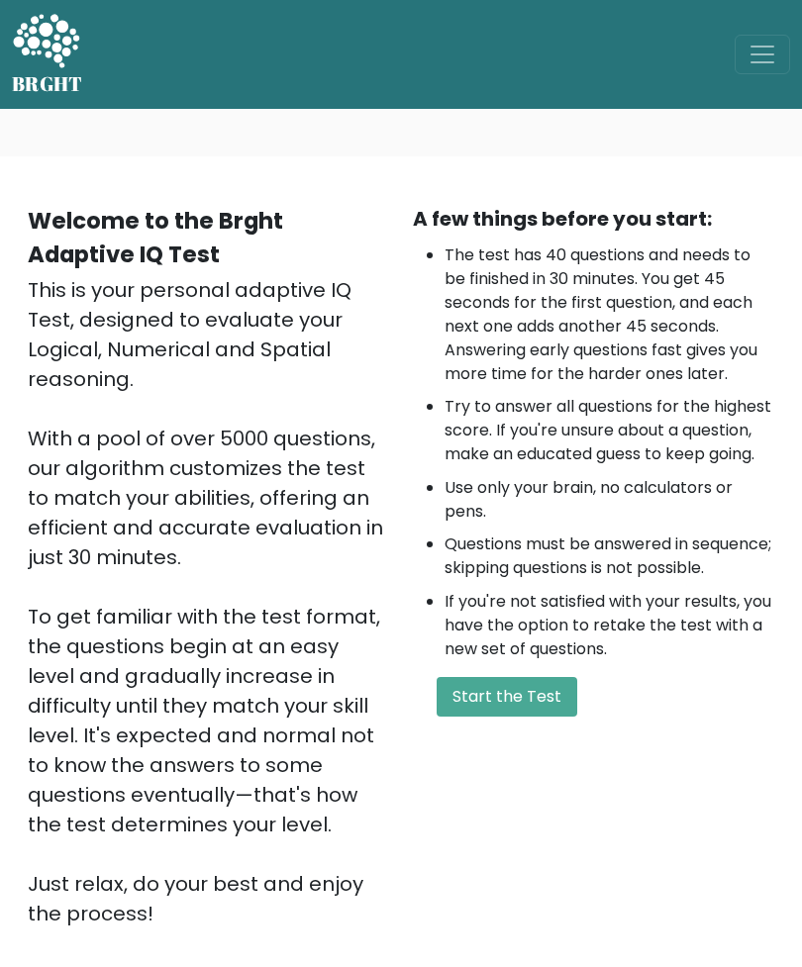
click at [546, 717] on button "Start the Test" at bounding box center [507, 697] width 141 height 40
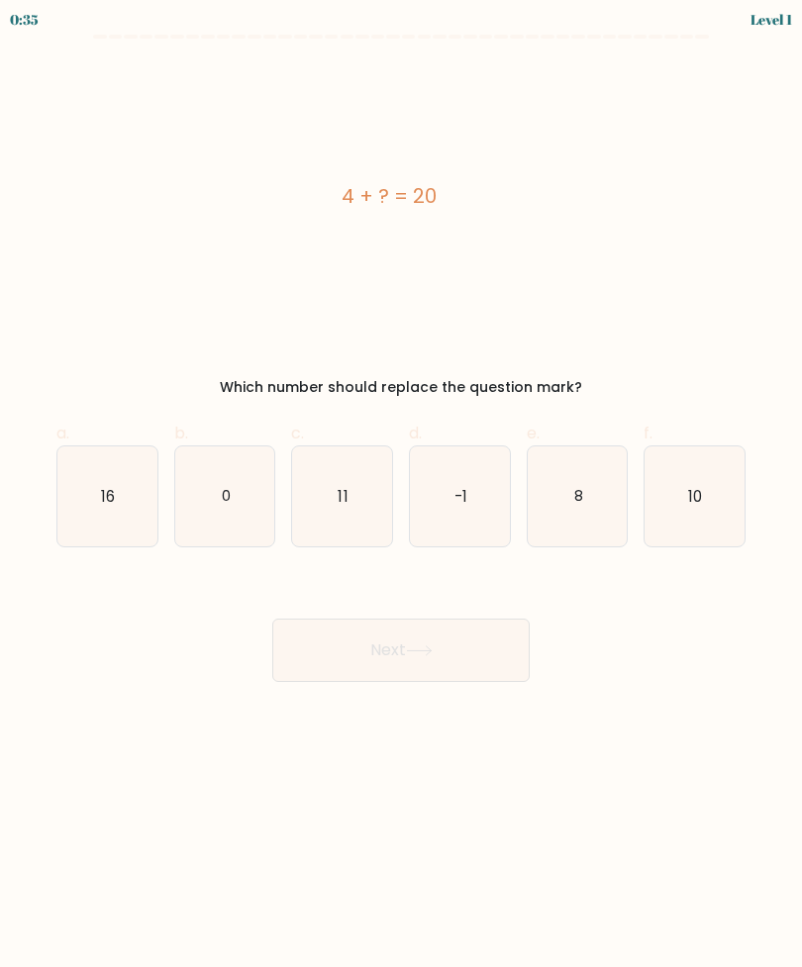
click at [98, 499] on icon "16" at bounding box center [107, 496] width 100 height 100
click at [401, 497] on input "a. 16" at bounding box center [401, 490] width 1 height 13
radio input "true"
click at [406, 640] on button "Next" at bounding box center [400, 650] width 257 height 63
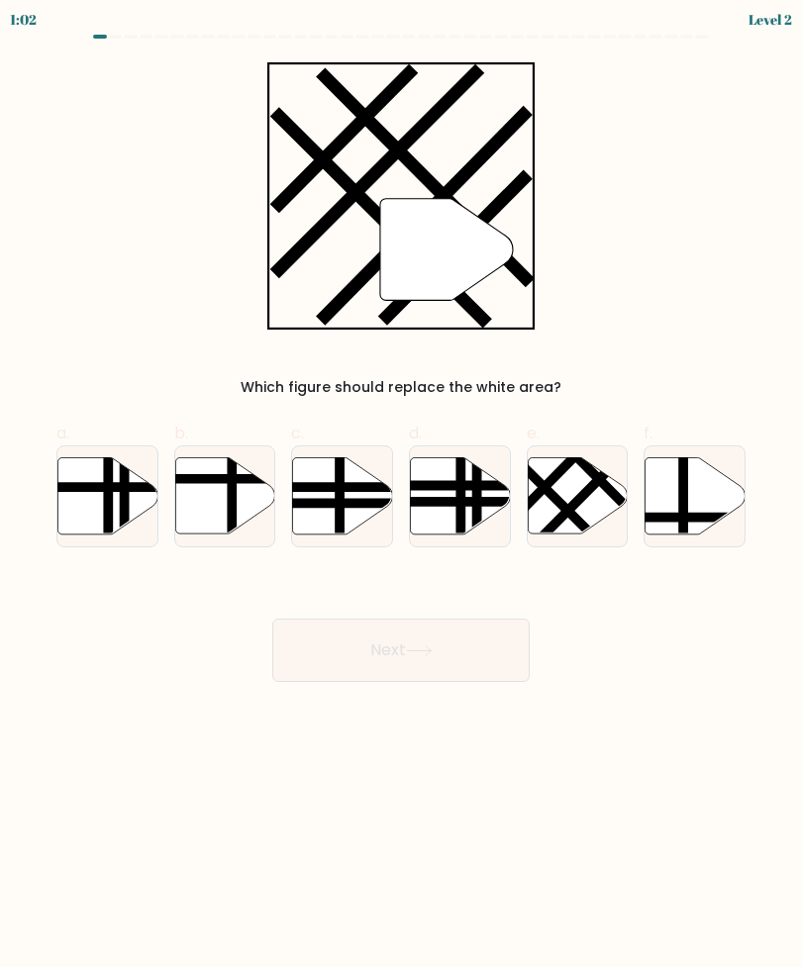
click at [570, 504] on line at bounding box center [584, 495] width 109 height 110
click at [402, 497] on input "e." at bounding box center [401, 490] width 1 height 13
radio input "true"
click at [449, 643] on button "Next" at bounding box center [400, 650] width 257 height 63
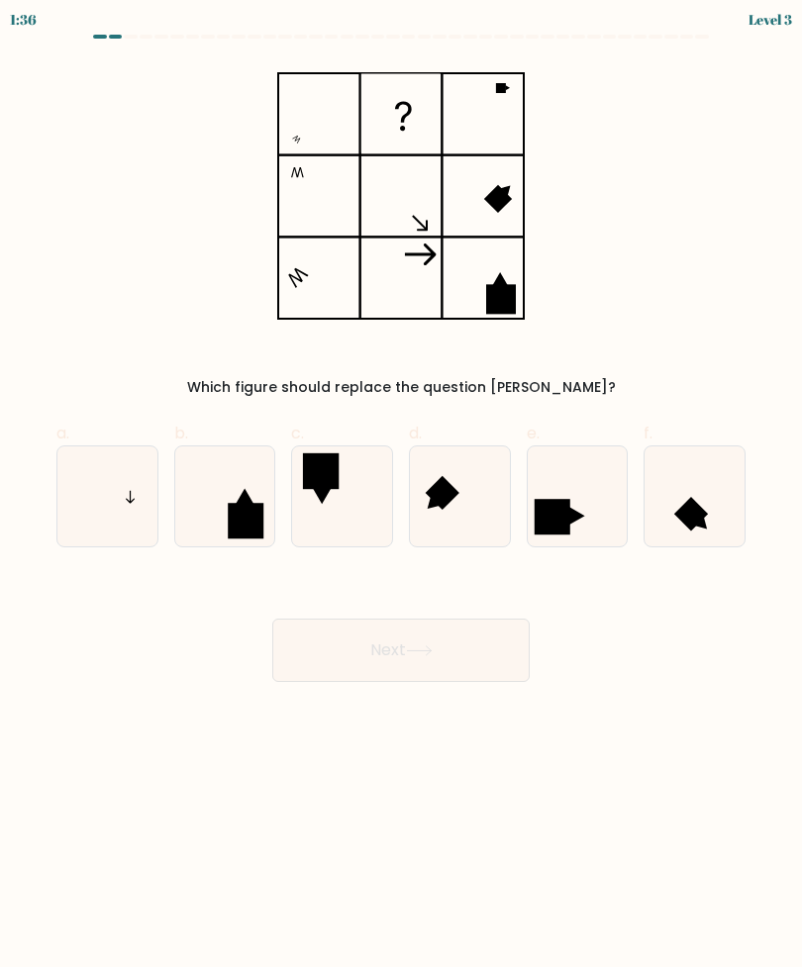
click at [126, 521] on icon at bounding box center [107, 496] width 100 height 100
click at [401, 497] on input "a." at bounding box center [401, 490] width 1 height 13
radio input "true"
click at [483, 656] on button "Next" at bounding box center [400, 650] width 257 height 63
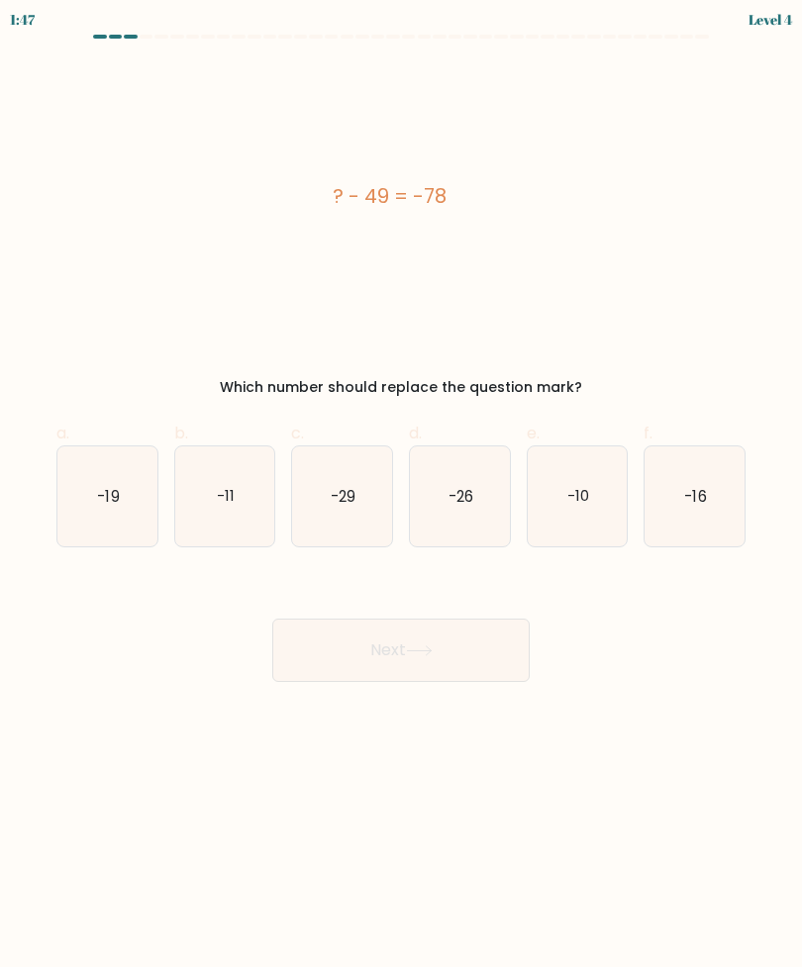
click at [355, 498] on text "-29" at bounding box center [343, 495] width 25 height 21
click at [401, 497] on input "c. -29" at bounding box center [401, 490] width 1 height 13
radio input "true"
click at [450, 659] on button "Next" at bounding box center [400, 650] width 257 height 63
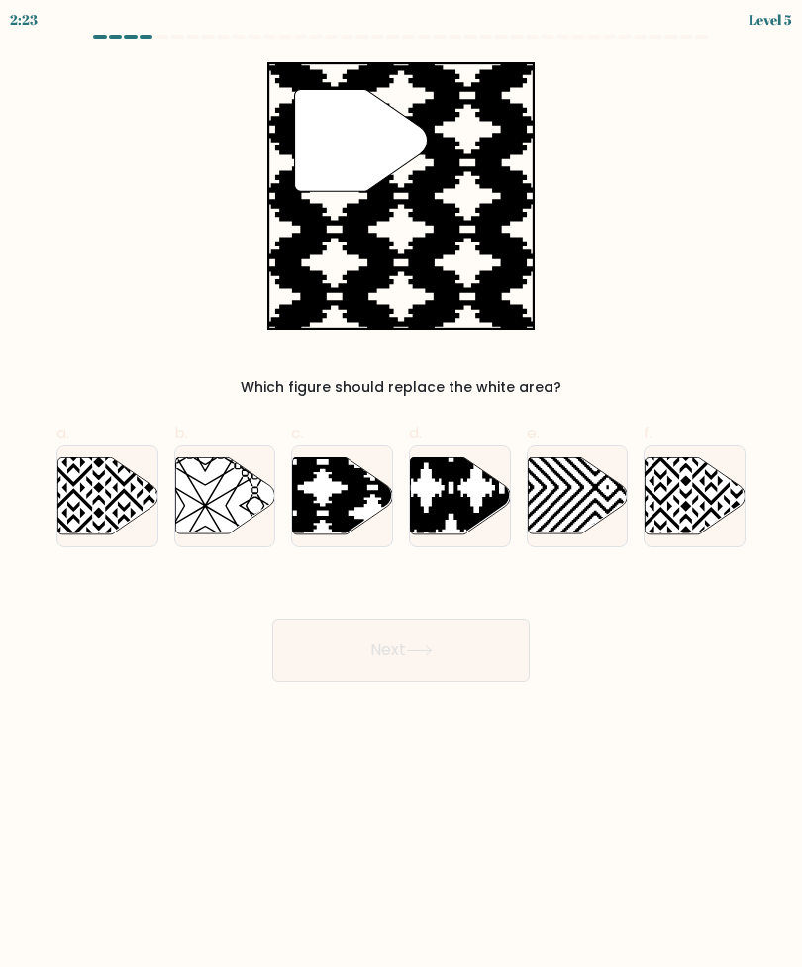
click at [352, 497] on icon at bounding box center [372, 538] width 201 height 201
click at [401, 497] on input "c." at bounding box center [401, 490] width 1 height 13
radio input "true"
click at [462, 658] on button "Next" at bounding box center [400, 650] width 257 height 63
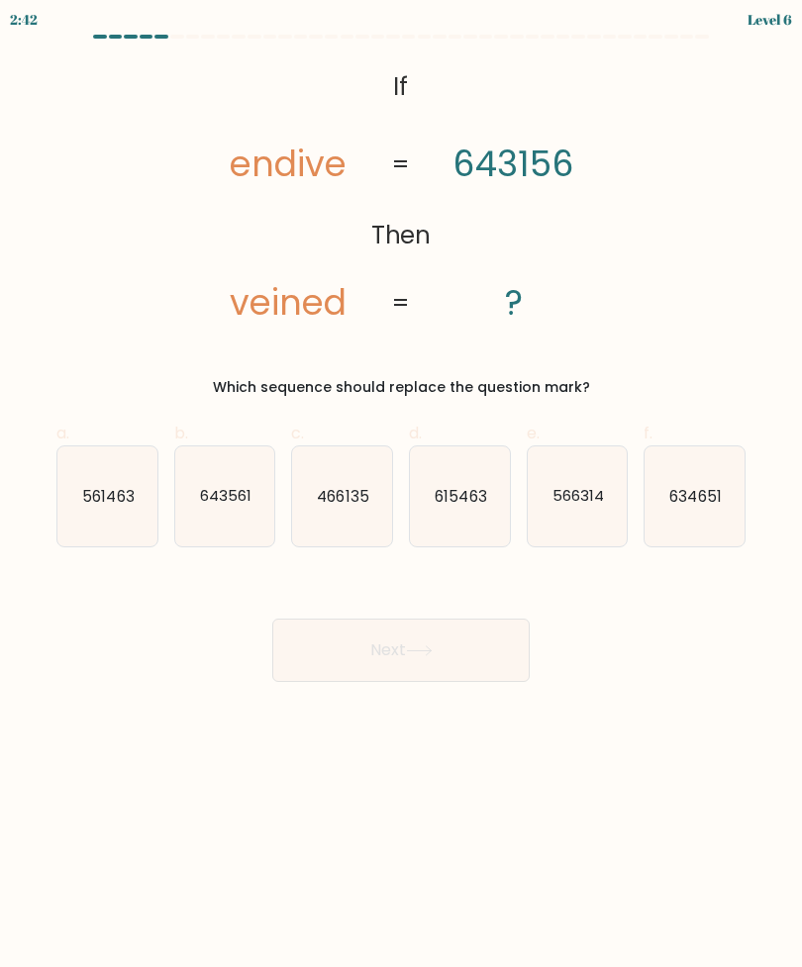
click at [105, 505] on text "561463" at bounding box center [107, 495] width 51 height 21
click at [401, 497] on input "a. 561463" at bounding box center [401, 490] width 1 height 13
radio input "true"
click at [449, 640] on button "Next" at bounding box center [400, 650] width 257 height 63
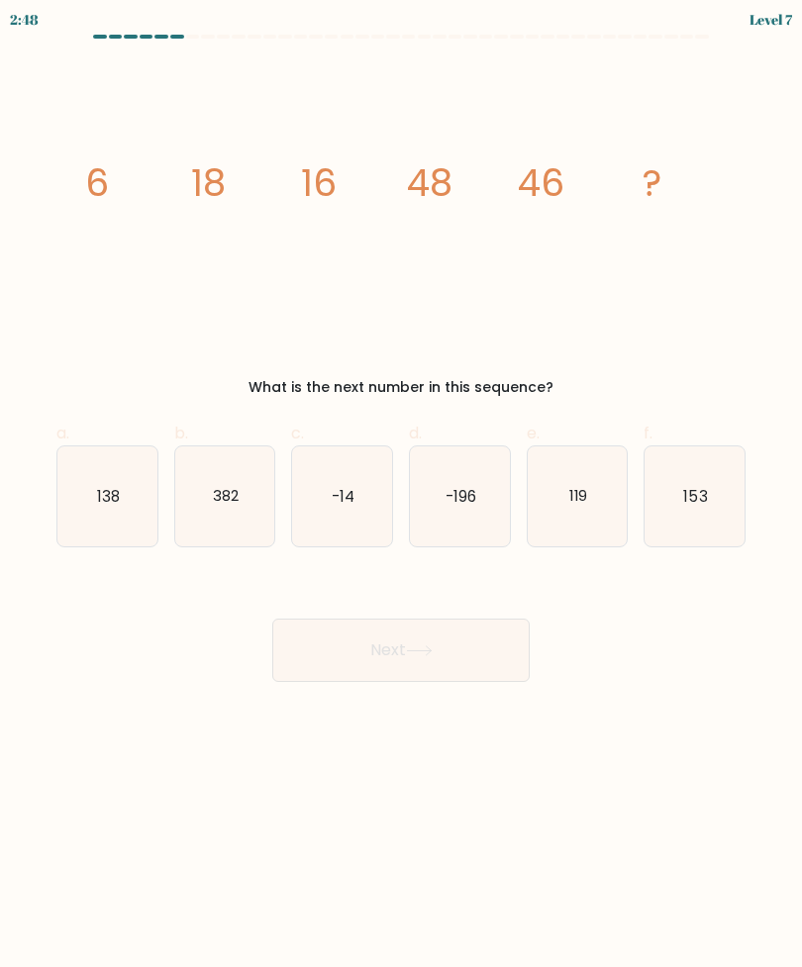
click at [135, 489] on icon "138" at bounding box center [107, 496] width 100 height 100
click at [401, 489] on input "a. 138" at bounding box center [401, 490] width 1 height 13
radio input "true"
click at [317, 658] on button "Next" at bounding box center [400, 650] width 257 height 63
click at [348, 652] on button "Next" at bounding box center [400, 650] width 257 height 63
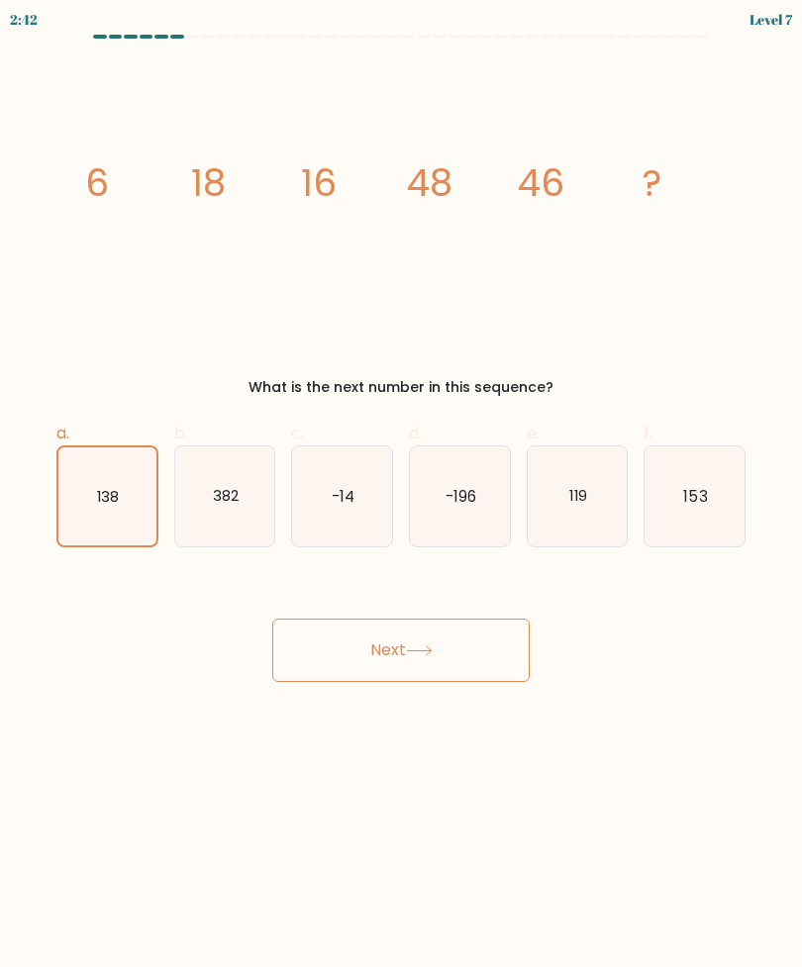
click at [448, 652] on button "Next" at bounding box center [400, 650] width 257 height 63
click at [483, 643] on button "Next" at bounding box center [400, 650] width 257 height 63
click at [433, 648] on icon at bounding box center [419, 650] width 27 height 11
click at [462, 657] on button "Next" at bounding box center [400, 650] width 257 height 63
click at [462, 656] on button "Next" at bounding box center [400, 650] width 257 height 63
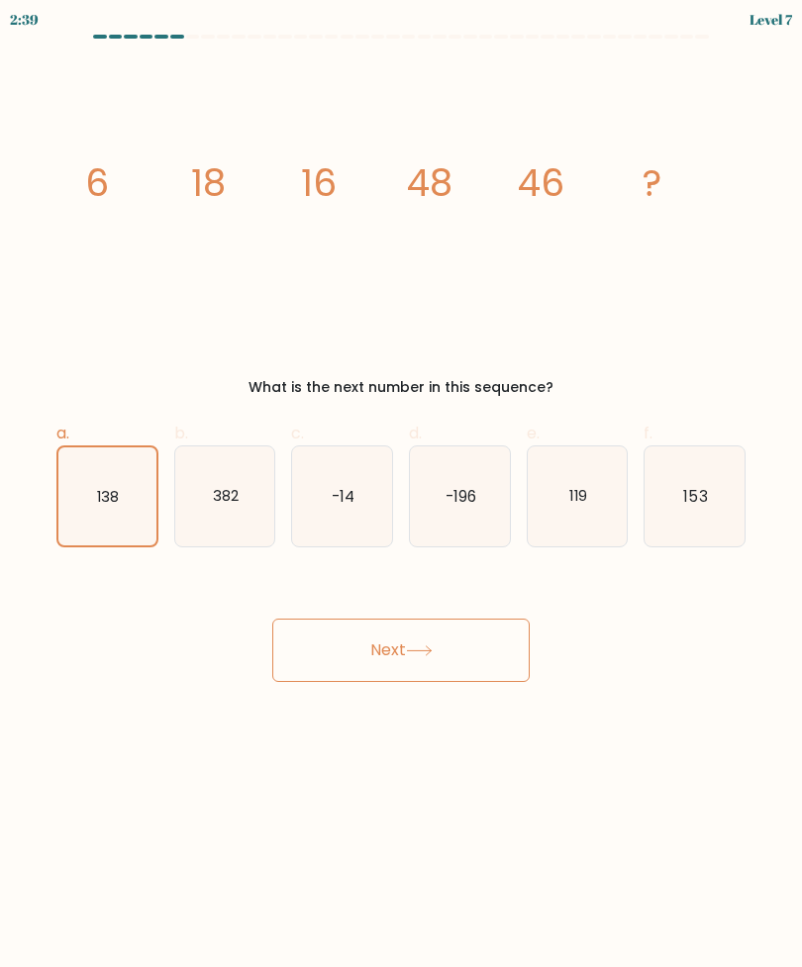
click at [91, 483] on icon "138" at bounding box center [107, 496] width 98 height 98
click at [401, 484] on input "a. 138" at bounding box center [401, 490] width 1 height 13
click at [90, 483] on icon "138" at bounding box center [107, 496] width 98 height 98
click at [401, 484] on input "a. 138" at bounding box center [401, 490] width 1 height 13
click at [538, 235] on icon "image/svg+xml 6 18 16 48 46 ?" at bounding box center [400, 195] width 665 height 267
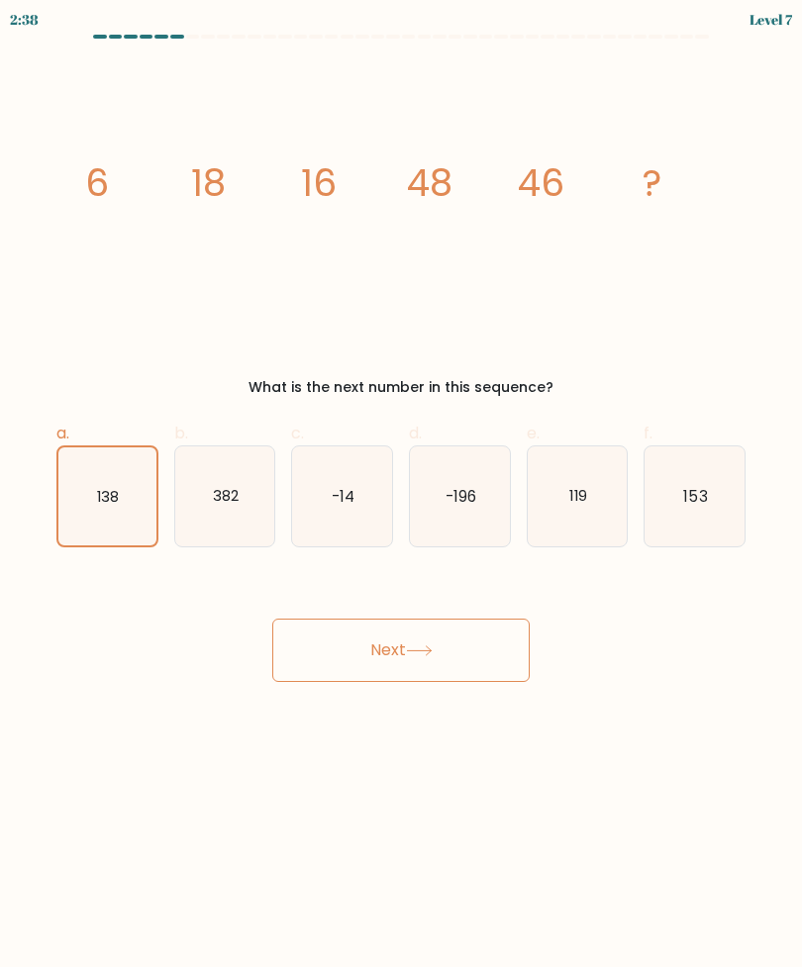
click at [661, 203] on tspan "?" at bounding box center [651, 182] width 19 height 51
click at [413, 694] on body "2:37 Level 7" at bounding box center [401, 483] width 802 height 967
click at [436, 677] on button "Next" at bounding box center [400, 650] width 257 height 63
click at [426, 678] on button "Next" at bounding box center [400, 650] width 257 height 63
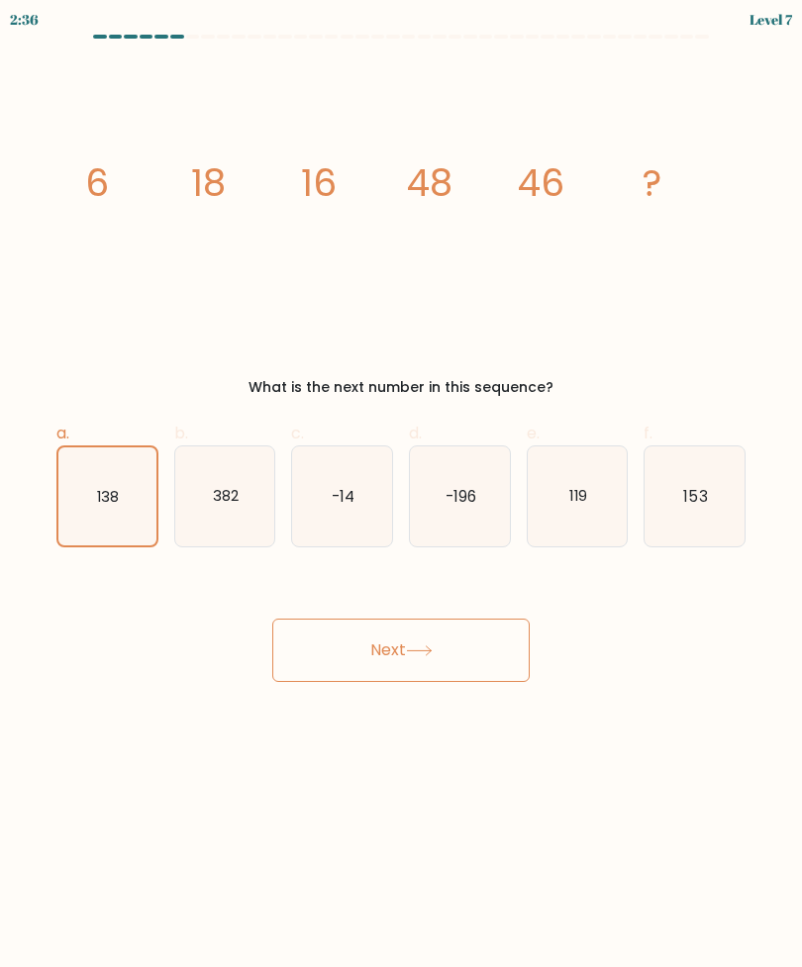
click at [426, 677] on button "Next" at bounding box center [400, 650] width 257 height 63
click at [435, 696] on body "2:36 Level 7" at bounding box center [401, 483] width 802 height 967
click at [435, 695] on body "2:36 Level 7" at bounding box center [401, 483] width 802 height 967
click at [457, 640] on button "Next" at bounding box center [400, 650] width 257 height 63
click at [456, 639] on button "Next" at bounding box center [400, 650] width 257 height 63
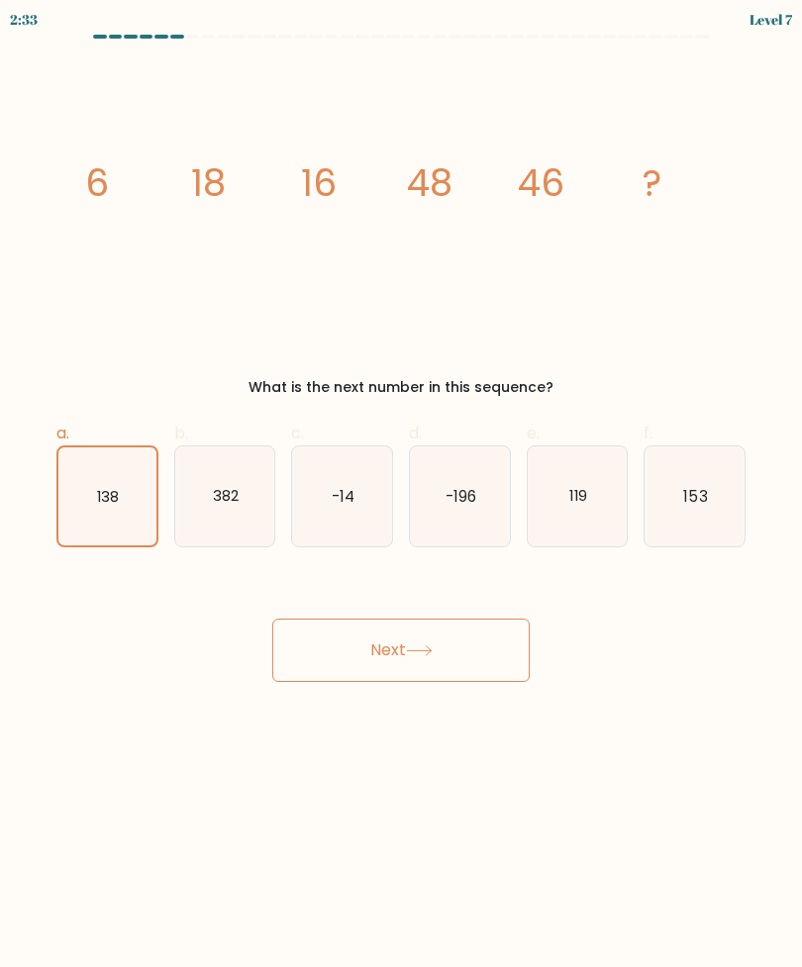
click at [442, 674] on button "Next" at bounding box center [400, 650] width 257 height 63
click at [441, 674] on button "Next" at bounding box center [400, 650] width 257 height 63
click at [471, 648] on button "Next" at bounding box center [400, 650] width 257 height 63
click at [470, 647] on button "Next" at bounding box center [400, 650] width 257 height 63
click at [253, 516] on icon "382" at bounding box center [225, 496] width 100 height 100
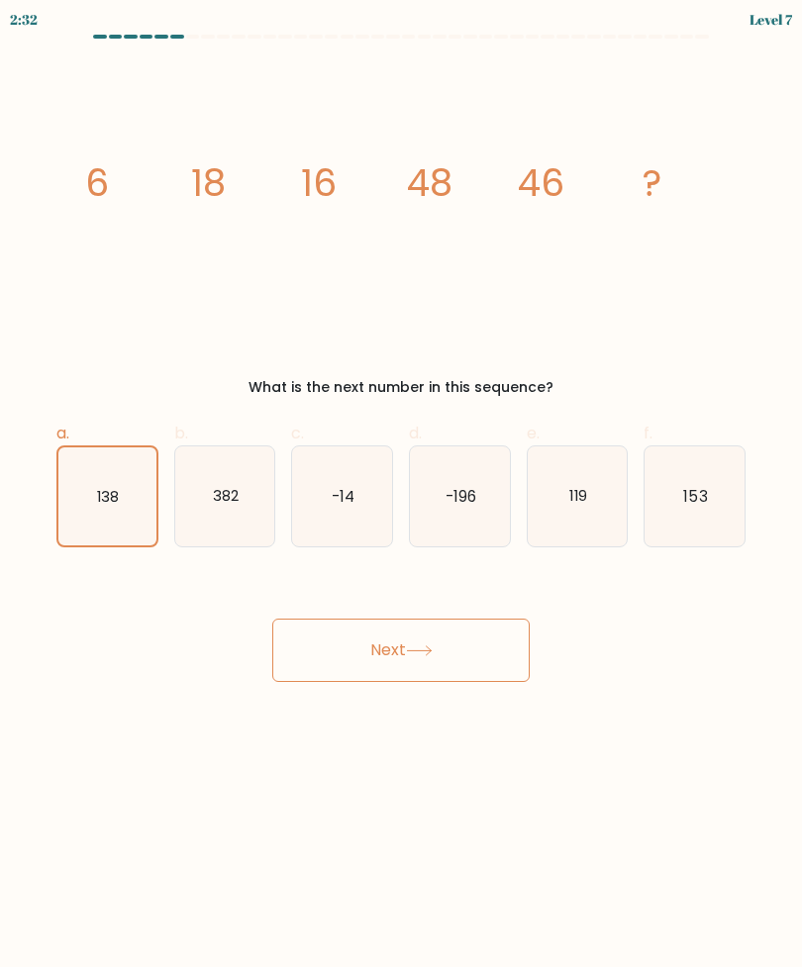
click at [401, 497] on input "b. 382" at bounding box center [401, 490] width 1 height 13
radio input "true"
click at [112, 511] on icon "138" at bounding box center [107, 496] width 100 height 100
click at [401, 497] on input "a. 138" at bounding box center [401, 490] width 1 height 13
radio input "true"
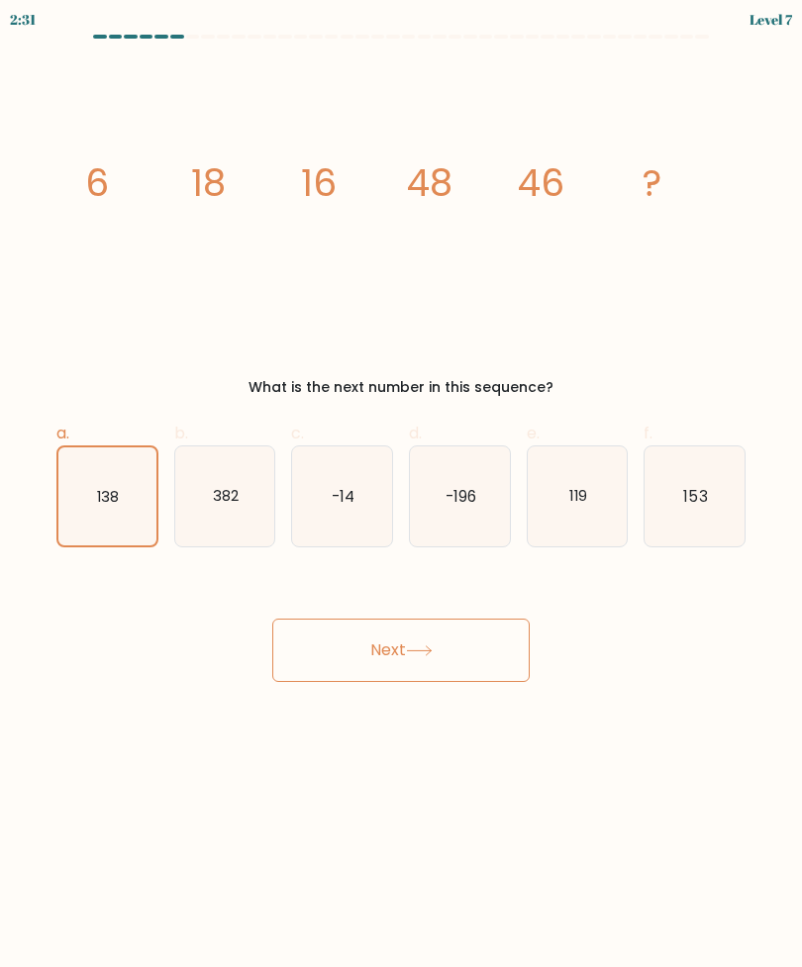
click at [418, 664] on button "Next" at bounding box center [400, 650] width 257 height 63
click at [417, 664] on button "Next" at bounding box center [400, 650] width 257 height 63
click at [463, 640] on button "Next" at bounding box center [400, 650] width 257 height 63
click at [435, 674] on button "Next" at bounding box center [400, 650] width 257 height 63
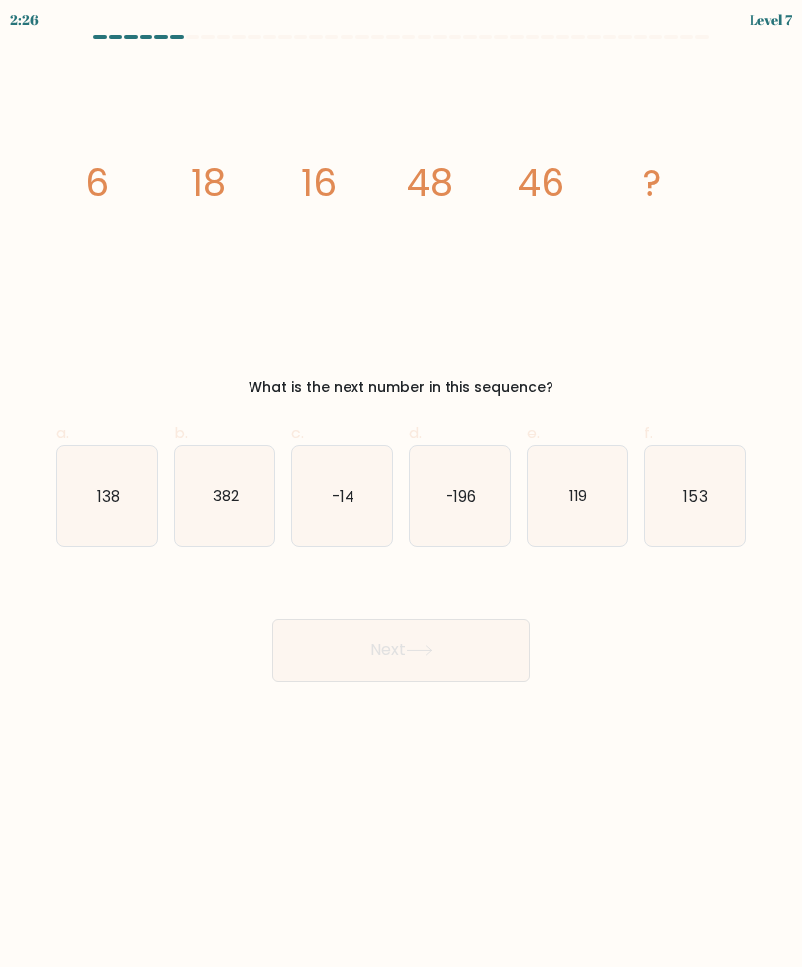
click at [110, 490] on text "138" at bounding box center [108, 495] width 23 height 21
click at [401, 490] on input "a. 138" at bounding box center [401, 490] width 1 height 13
radio input "true"
click at [449, 657] on button "Next" at bounding box center [400, 650] width 257 height 63
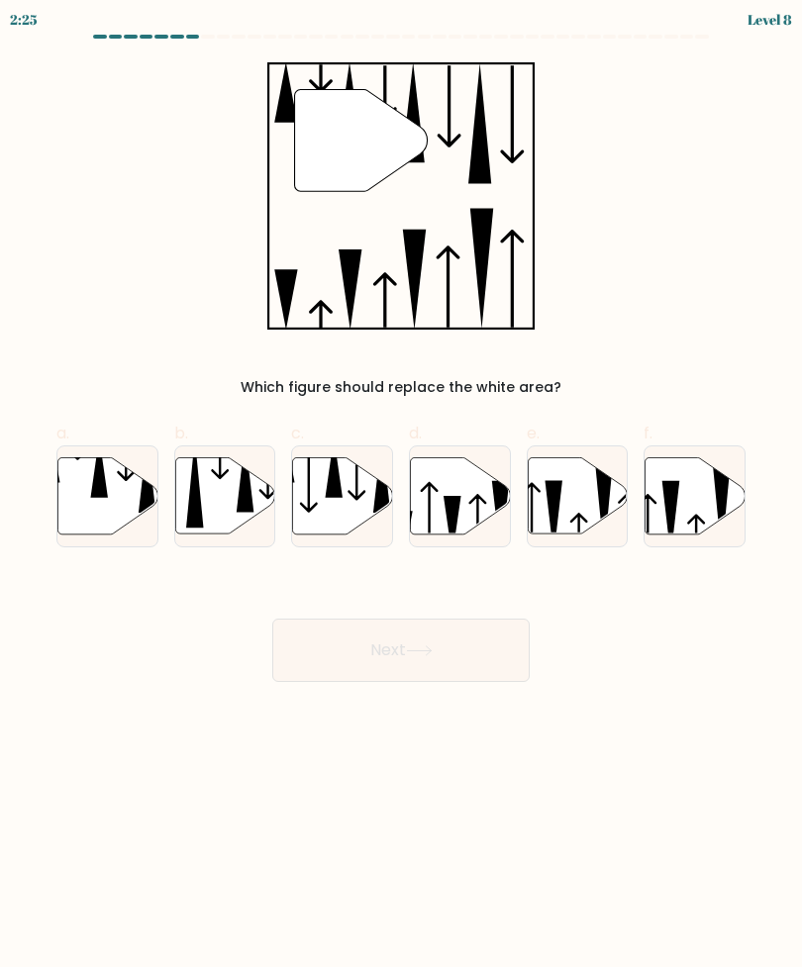
click at [496, 650] on button "Next" at bounding box center [400, 650] width 257 height 63
click at [119, 484] on icon at bounding box center [107, 495] width 100 height 76
click at [401, 484] on input "a." at bounding box center [401, 490] width 1 height 13
radio input "true"
click at [461, 643] on button "Next" at bounding box center [400, 650] width 257 height 63
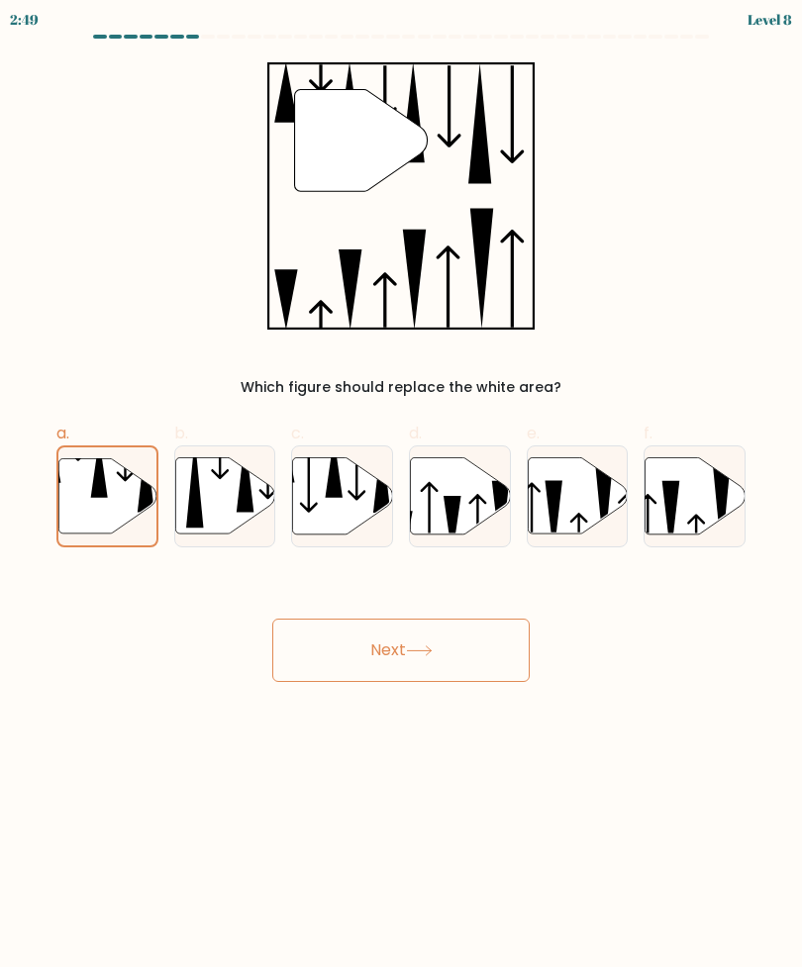
click at [460, 656] on button "Next" at bounding box center [400, 650] width 257 height 63
click at [114, 500] on icon at bounding box center [107, 495] width 100 height 76
click at [401, 497] on input "a." at bounding box center [401, 490] width 1 height 13
radio input "true"
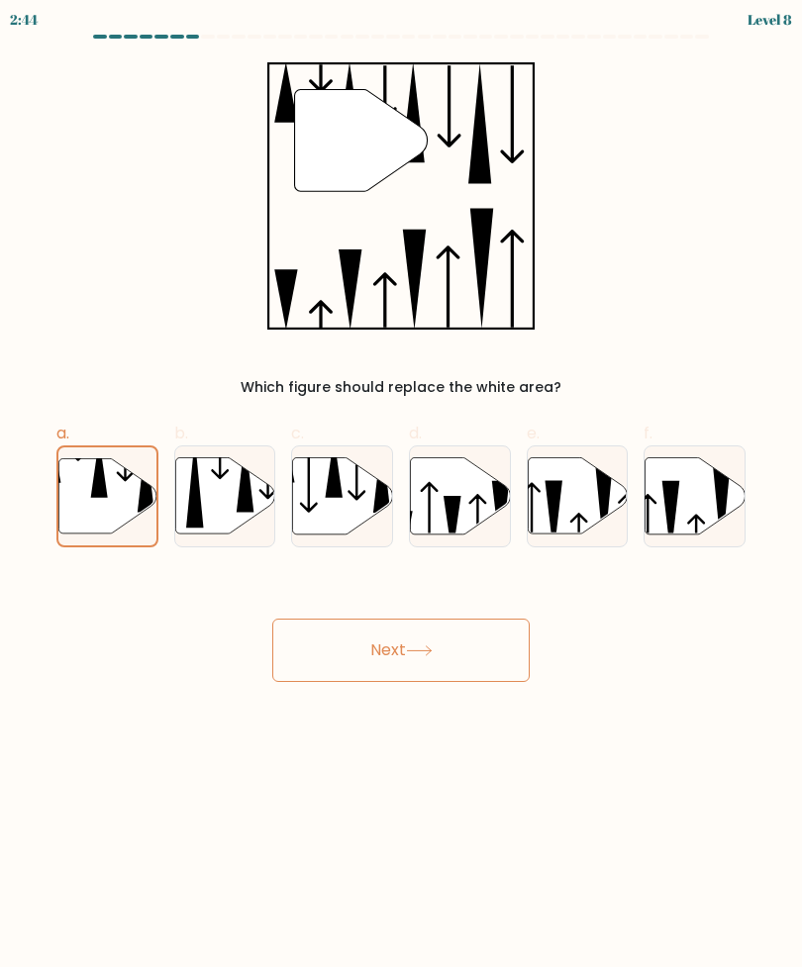
click at [423, 650] on icon at bounding box center [419, 650] width 24 height 9
click at [486, 650] on button "Next" at bounding box center [400, 650] width 257 height 63
click at [453, 653] on button "Next" at bounding box center [400, 650] width 257 height 63
click at [433, 649] on icon at bounding box center [419, 650] width 27 height 11
click at [428, 674] on button "Next" at bounding box center [400, 650] width 257 height 63
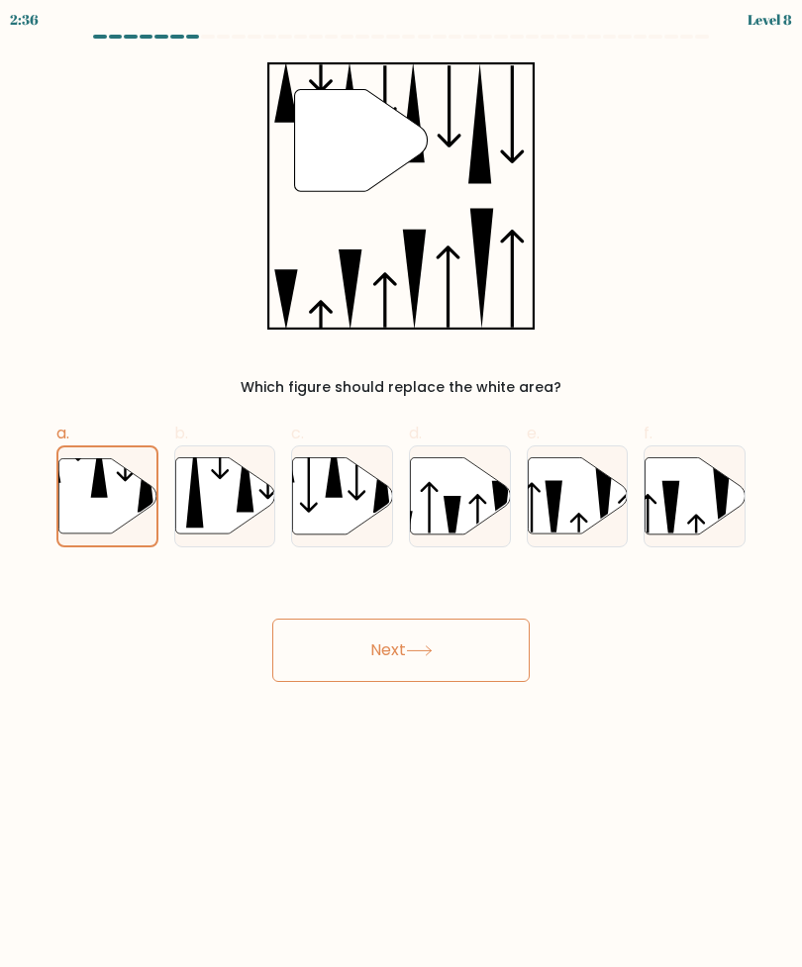
click at [466, 642] on button "Next" at bounding box center [400, 650] width 257 height 63
click at [466, 653] on button "Next" at bounding box center [400, 650] width 257 height 63
click at [466, 652] on button "Next" at bounding box center [400, 650] width 257 height 63
click at [462, 655] on button "Next" at bounding box center [400, 650] width 257 height 63
click at [461, 655] on button "Next" at bounding box center [400, 650] width 257 height 63
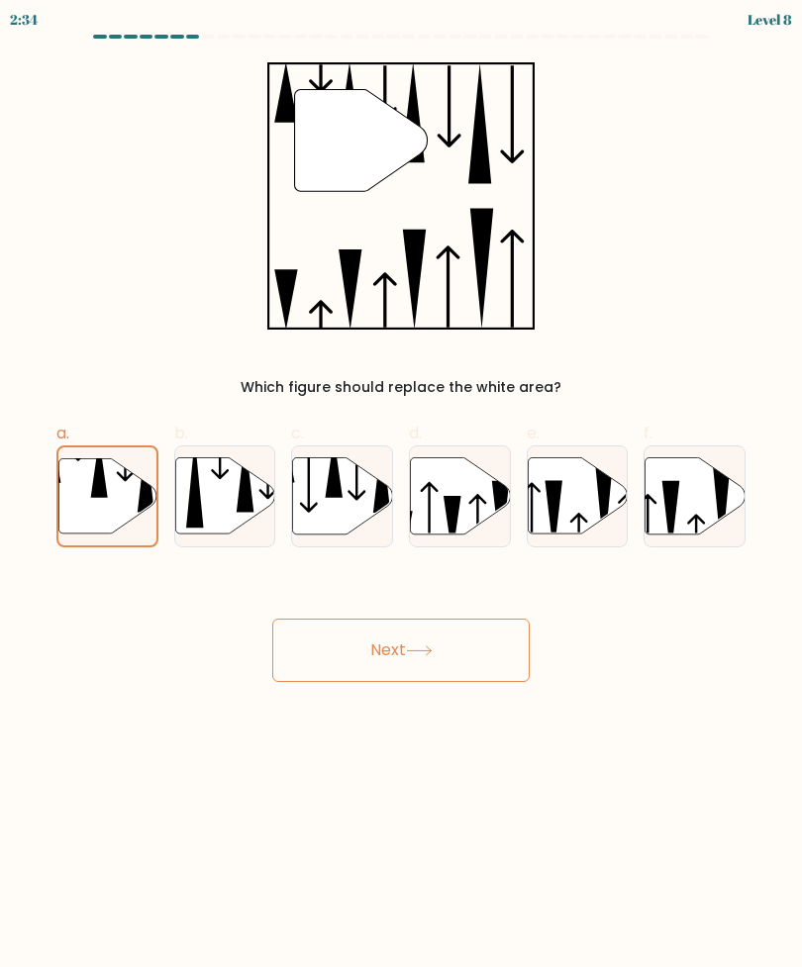
click at [474, 663] on button "Next" at bounding box center [400, 650] width 257 height 63
click at [156, 481] on icon at bounding box center [107, 496] width 100 height 78
click at [401, 484] on input "a." at bounding box center [401, 490] width 1 height 13
radio input "true"
click at [478, 645] on button "Next" at bounding box center [400, 650] width 257 height 63
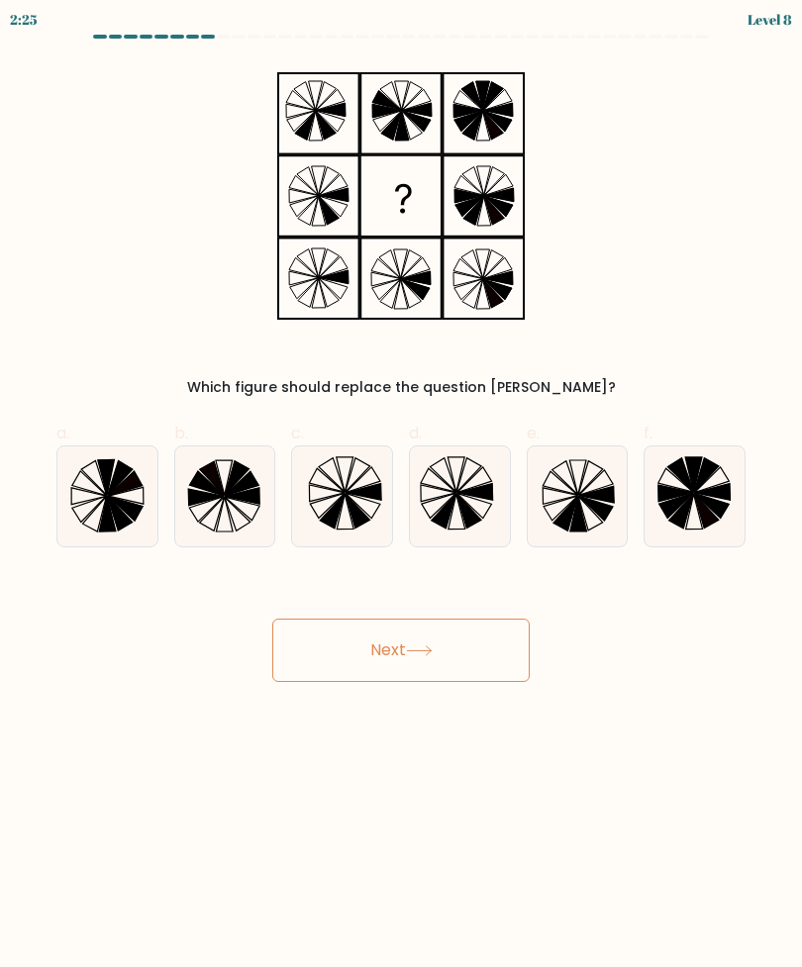
click at [472, 673] on button "Next" at bounding box center [400, 650] width 257 height 63
click at [472, 672] on button "Next" at bounding box center [400, 650] width 257 height 63
click at [582, 477] on icon at bounding box center [577, 477] width 17 height 35
click at [402, 484] on input "e." at bounding box center [401, 490] width 1 height 13
radio input "true"
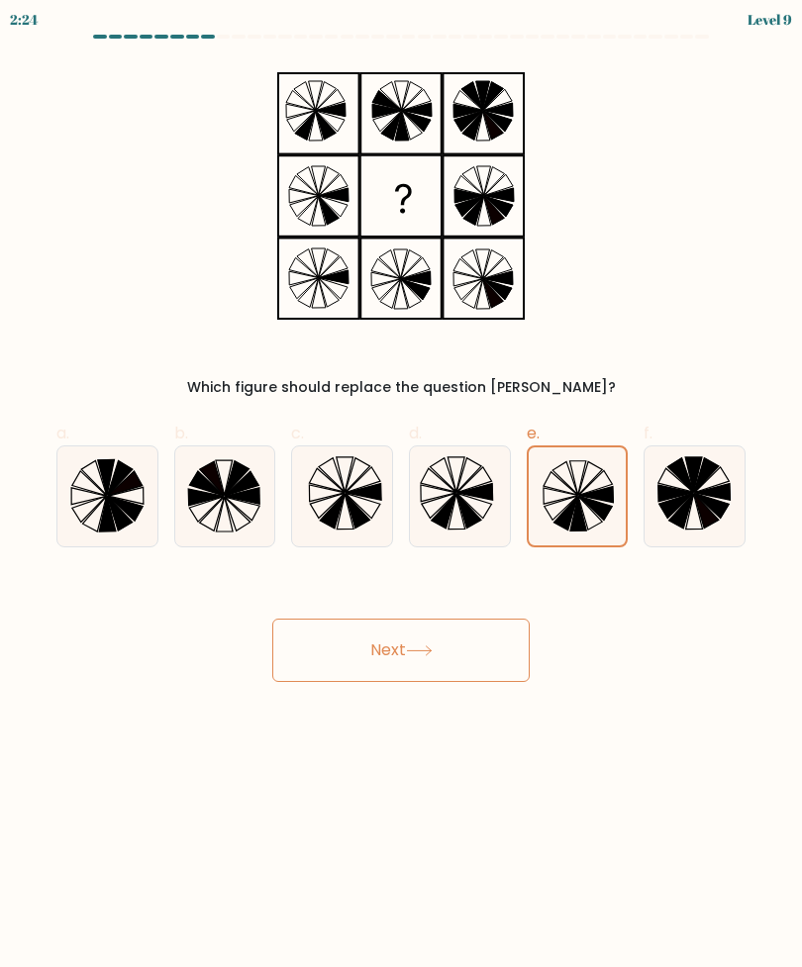
click at [463, 649] on button "Next" at bounding box center [400, 650] width 257 height 63
click at [489, 652] on button "Next" at bounding box center [400, 650] width 257 height 63
click at [485, 656] on button "Next" at bounding box center [400, 650] width 257 height 63
click at [484, 655] on button "Next" at bounding box center [400, 650] width 257 height 63
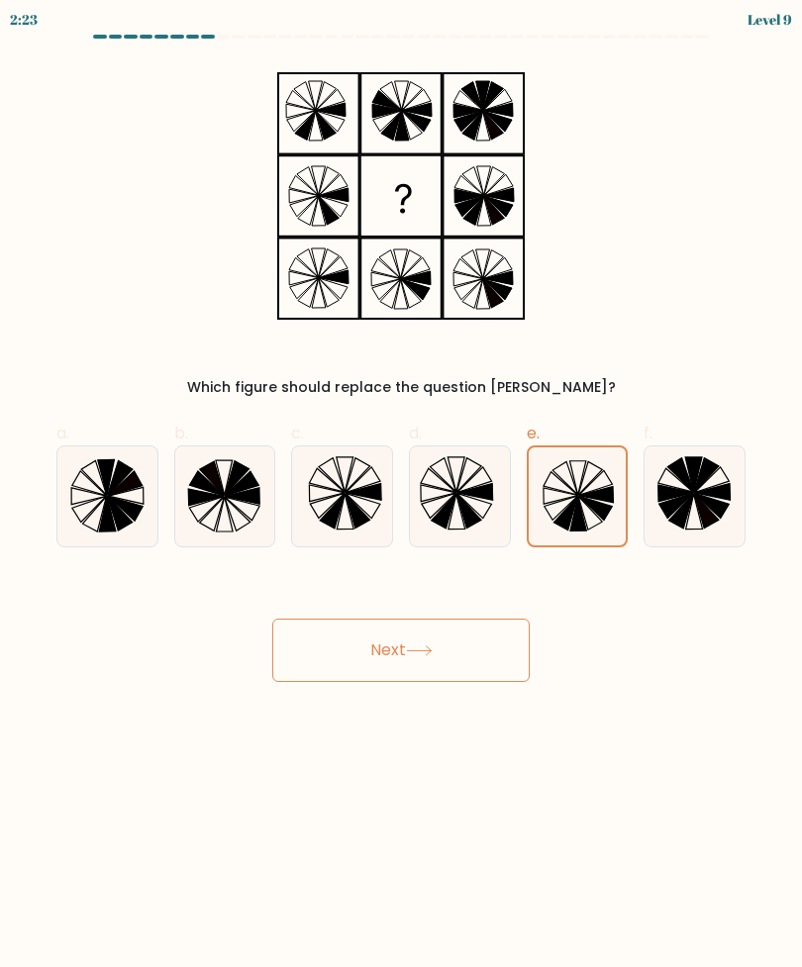
click at [482, 657] on button "Next" at bounding box center [400, 650] width 257 height 63
click at [601, 512] on icon at bounding box center [595, 508] width 34 height 25
click at [402, 497] on input "e." at bounding box center [401, 490] width 1 height 13
click at [487, 632] on button "Next" at bounding box center [400, 650] width 257 height 63
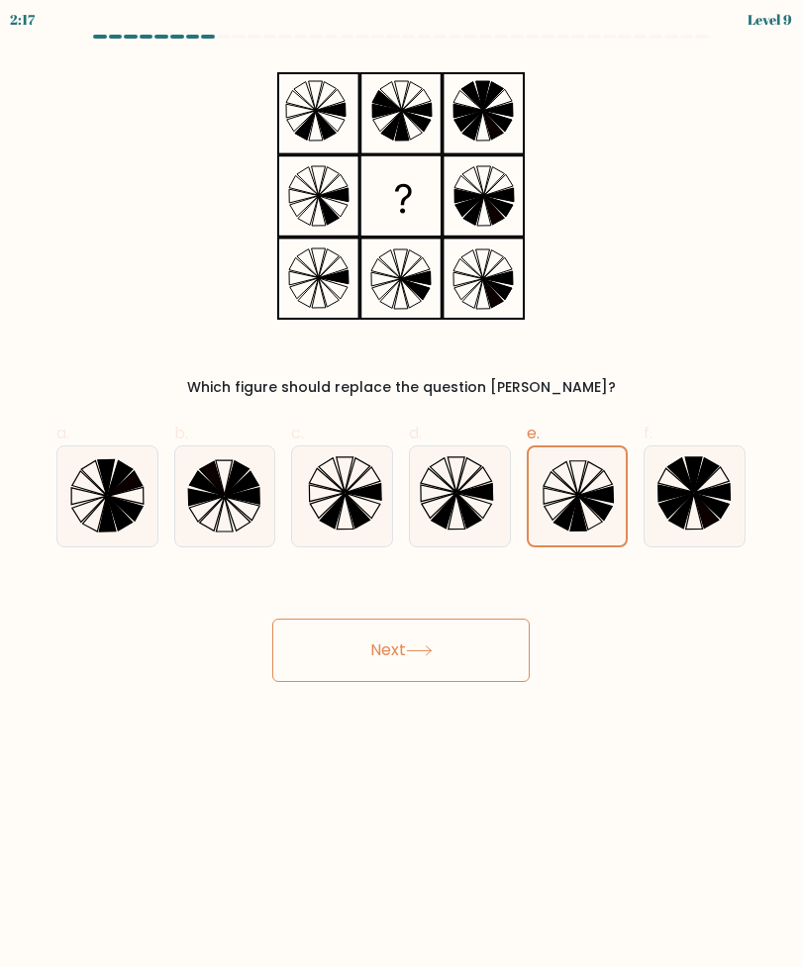
click at [486, 631] on button "Next" at bounding box center [400, 650] width 257 height 63
click at [498, 650] on button "Next" at bounding box center [400, 650] width 257 height 63
click at [591, 519] on icon at bounding box center [578, 496] width 98 height 98
click at [402, 497] on input "e." at bounding box center [401, 490] width 1 height 13
click at [466, 661] on button "Next" at bounding box center [400, 650] width 257 height 63
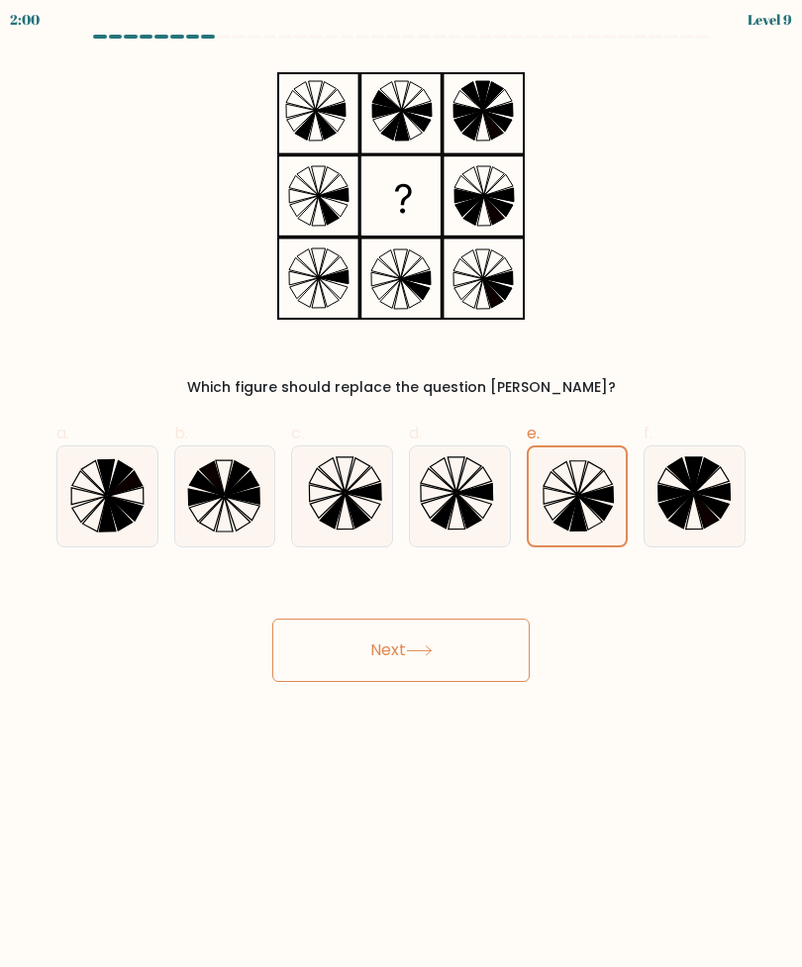
click at [466, 660] on button "Next" at bounding box center [400, 650] width 257 height 63
click at [477, 639] on button "Next" at bounding box center [400, 650] width 257 height 63
click at [477, 638] on button "Next" at bounding box center [400, 650] width 257 height 63
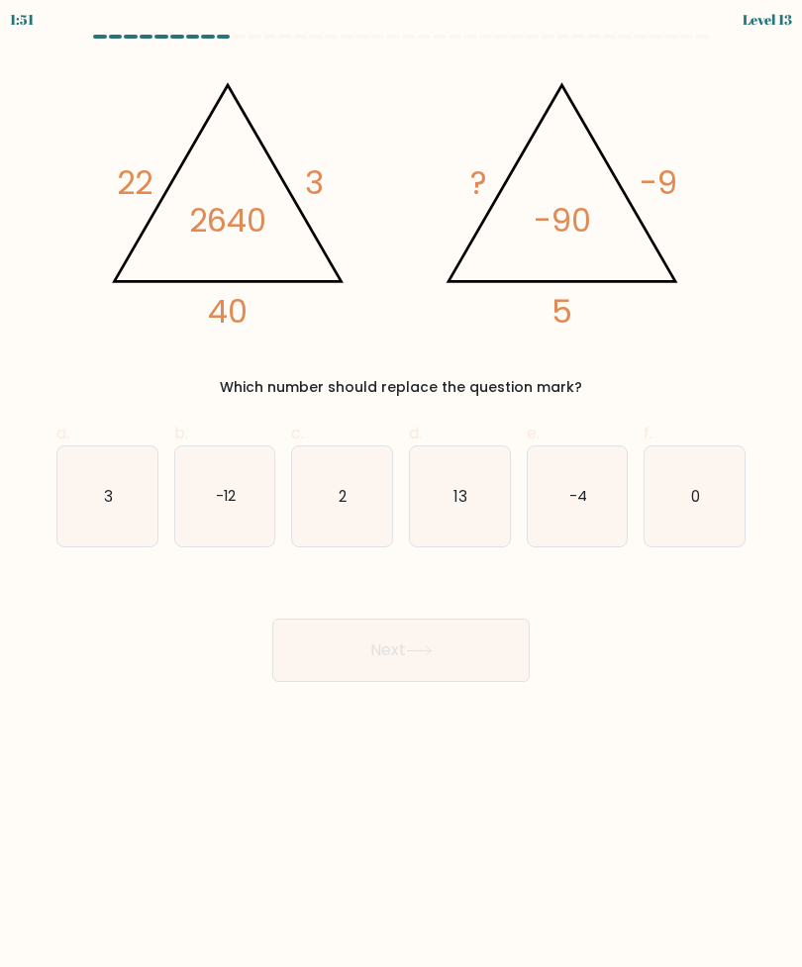
click at [115, 486] on icon "3" at bounding box center [107, 496] width 100 height 100
click at [401, 486] on input "a. 3" at bounding box center [401, 490] width 1 height 13
radio input "true"
click at [348, 652] on button "Next" at bounding box center [400, 650] width 257 height 63
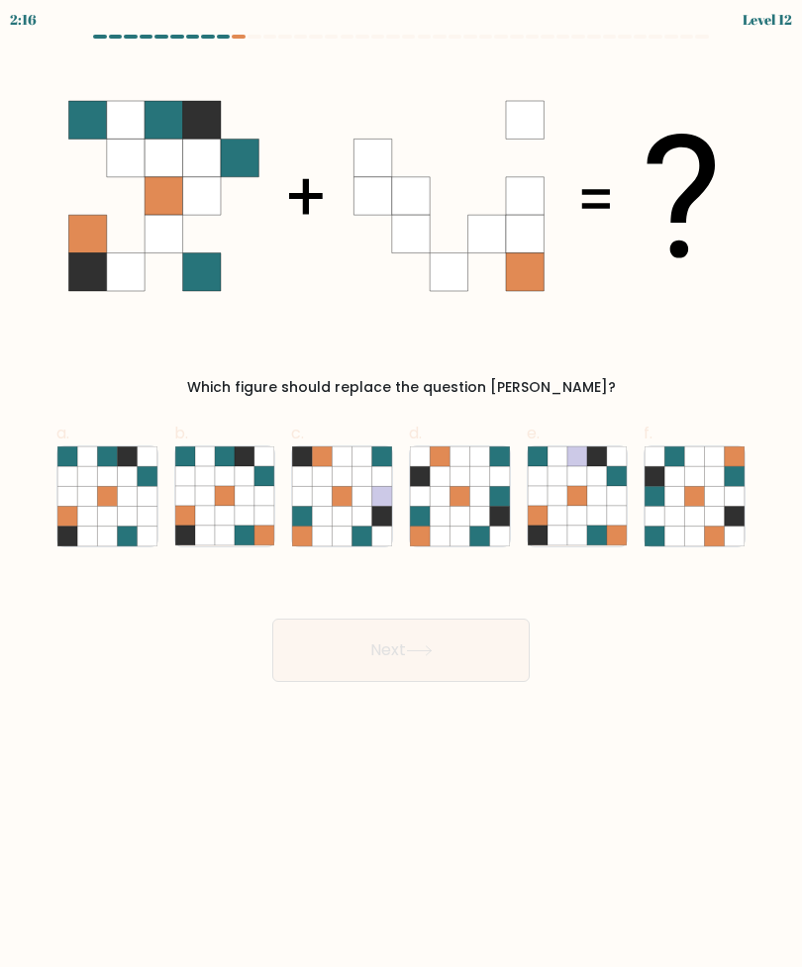
click at [81, 500] on icon at bounding box center [87, 496] width 20 height 20
click at [401, 497] on input "a." at bounding box center [401, 490] width 1 height 13
radio input "true"
click at [227, 544] on icon at bounding box center [225, 536] width 20 height 20
click at [401, 497] on input "b." at bounding box center [401, 490] width 1 height 13
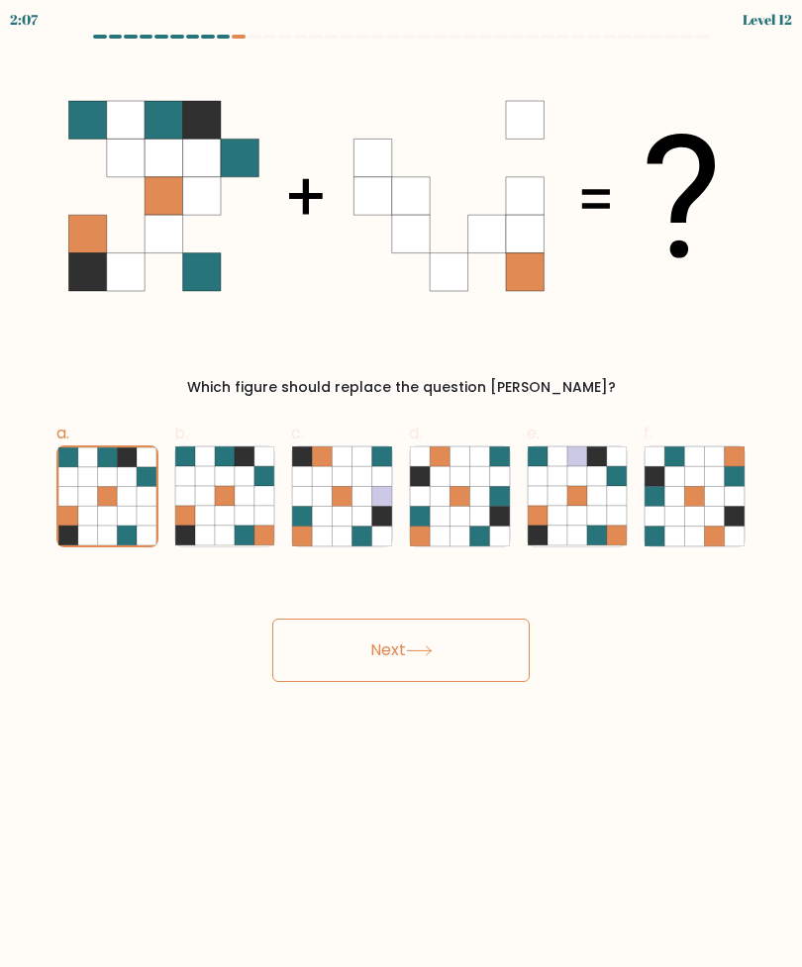
radio input "true"
click at [320, 654] on button "Next" at bounding box center [400, 650] width 257 height 63
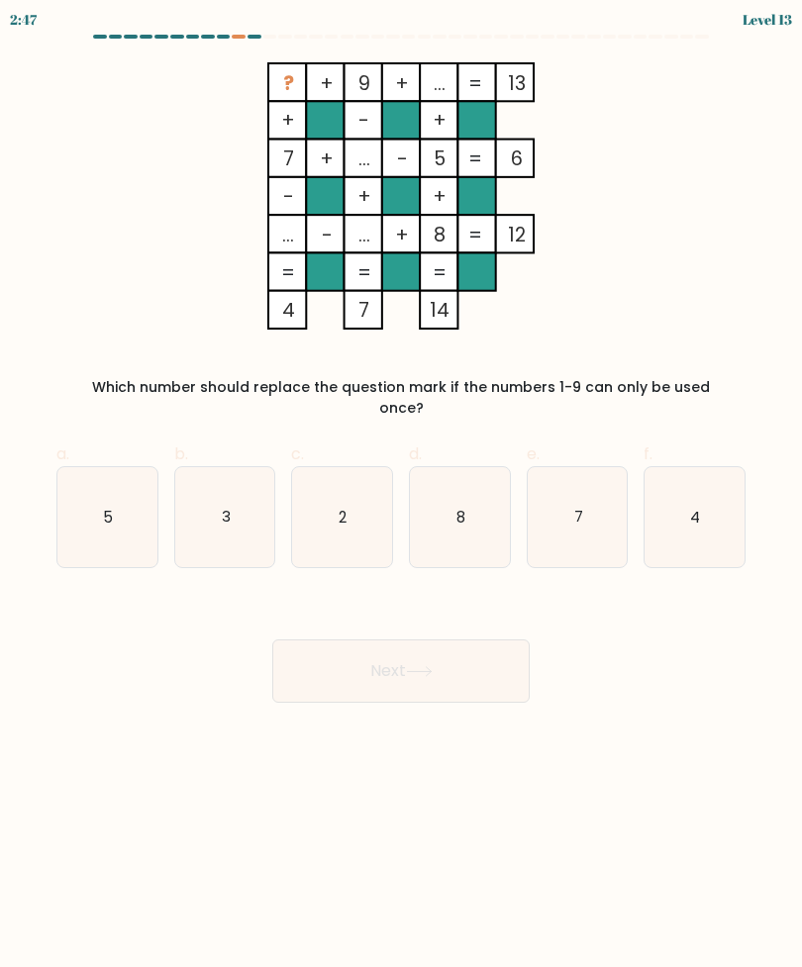
click at [226, 46] on div at bounding box center [401, 41] width 713 height 12
click at [225, 45] on div at bounding box center [401, 41] width 713 height 12
click at [241, 36] on div at bounding box center [239, 37] width 14 height 4
click at [712, 475] on icon "4" at bounding box center [694, 517] width 100 height 100
click at [402, 484] on input "f. 4" at bounding box center [401, 490] width 1 height 13
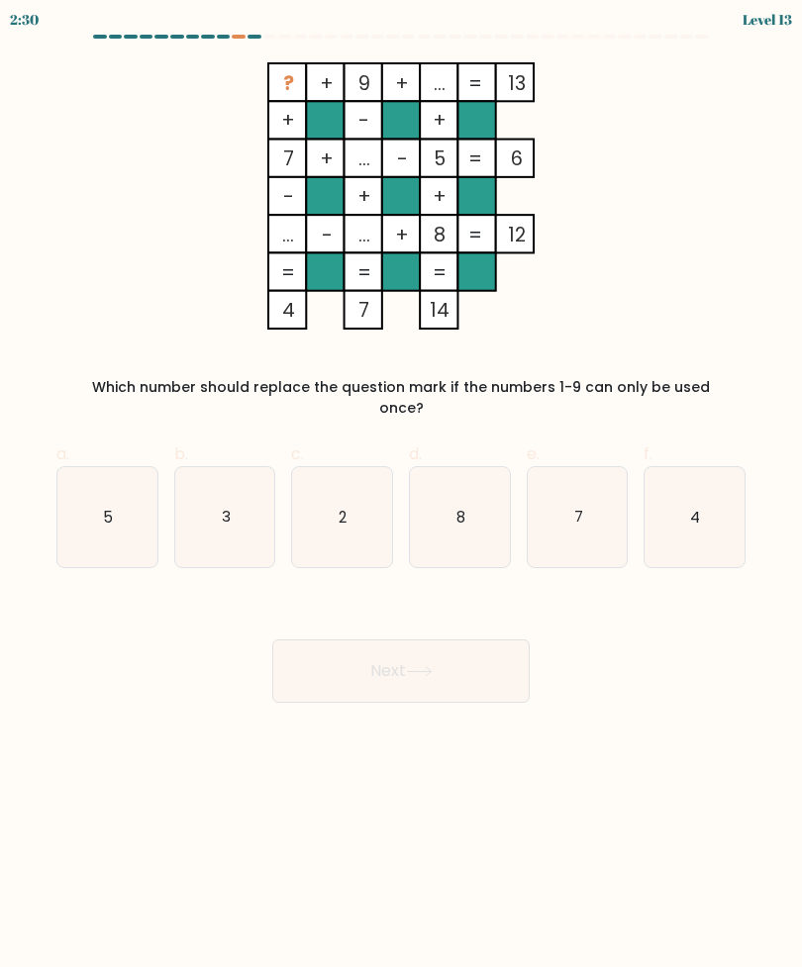
radio input "true"
click at [492, 668] on button "Next" at bounding box center [400, 670] width 257 height 63
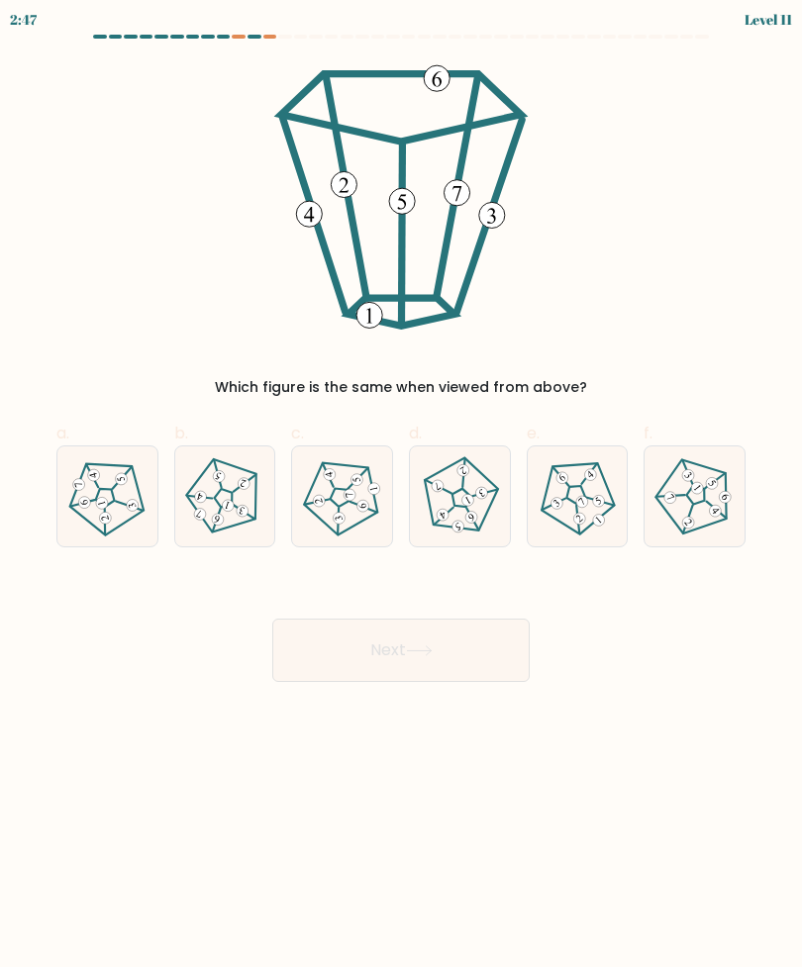
click at [714, 500] on icon at bounding box center [694, 496] width 80 height 80
click at [402, 497] on input "f." at bounding box center [401, 490] width 1 height 13
radio input "true"
click at [493, 647] on button "Next" at bounding box center [400, 650] width 257 height 63
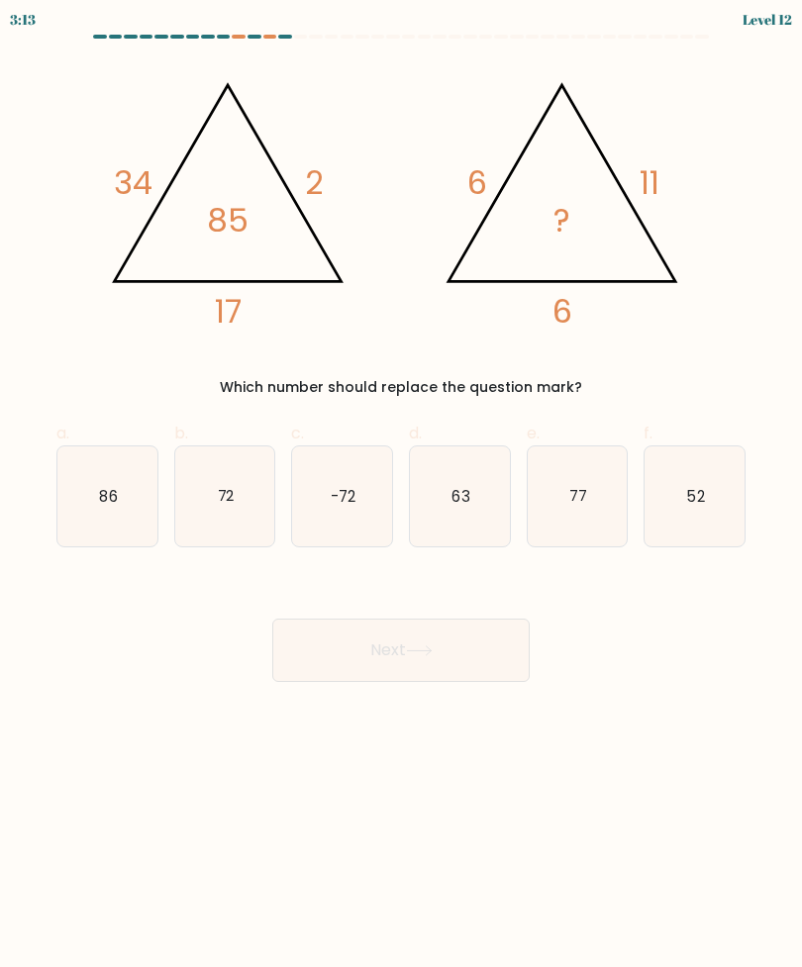
click at [256, 484] on icon "72" at bounding box center [225, 496] width 100 height 100
click at [401, 484] on input "b. 72" at bounding box center [401, 490] width 1 height 13
radio input "true"
click at [416, 666] on button "Next" at bounding box center [400, 650] width 257 height 63
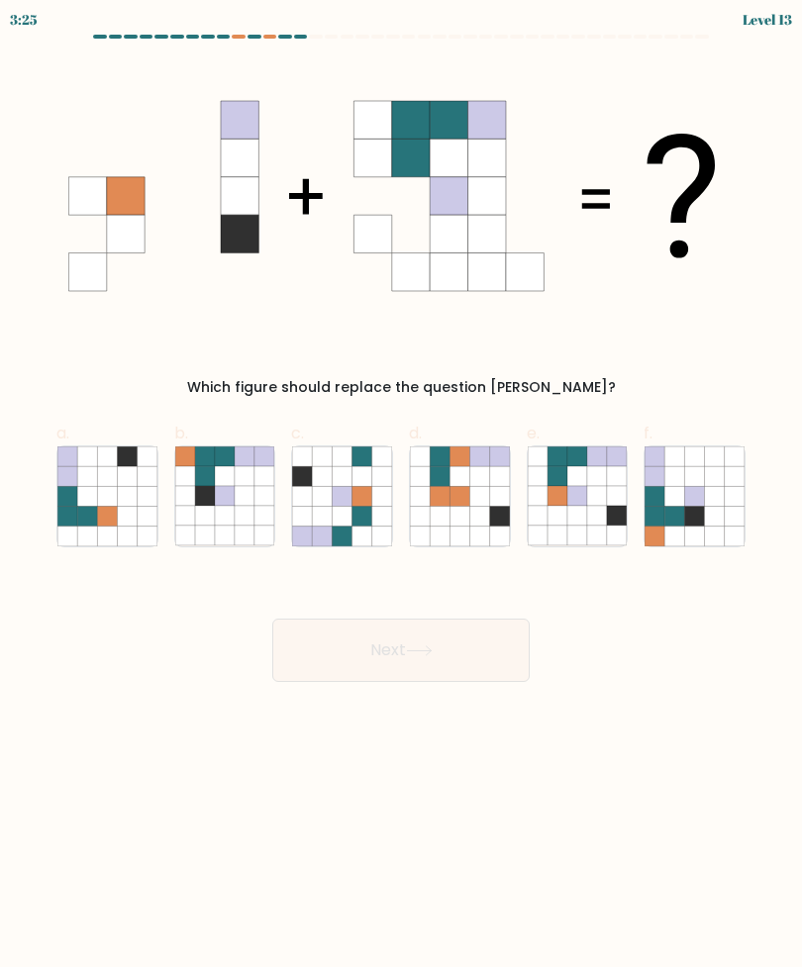
click at [575, 502] on icon at bounding box center [577, 496] width 20 height 20
click at [402, 497] on input "e." at bounding box center [401, 490] width 1 height 13
radio input "true"
click at [398, 651] on button "Next" at bounding box center [400, 650] width 257 height 63
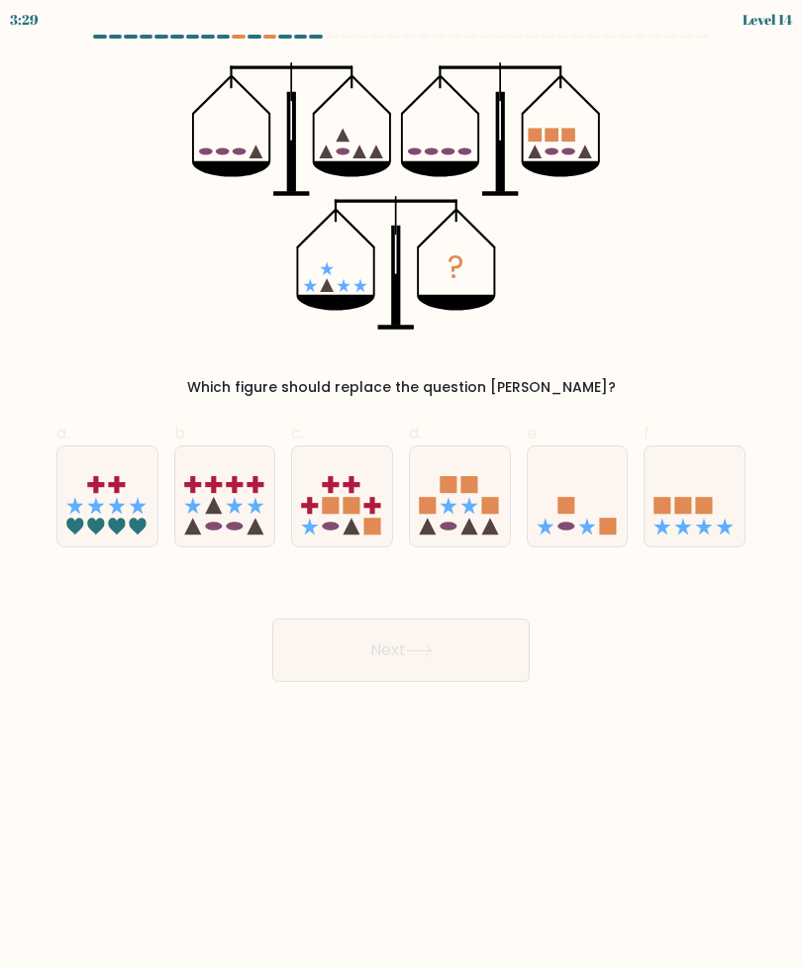
click at [695, 482] on icon at bounding box center [694, 496] width 100 height 82
click at [402, 484] on input "f." at bounding box center [401, 490] width 1 height 13
radio input "true"
click at [489, 653] on button "Next" at bounding box center [400, 650] width 257 height 63
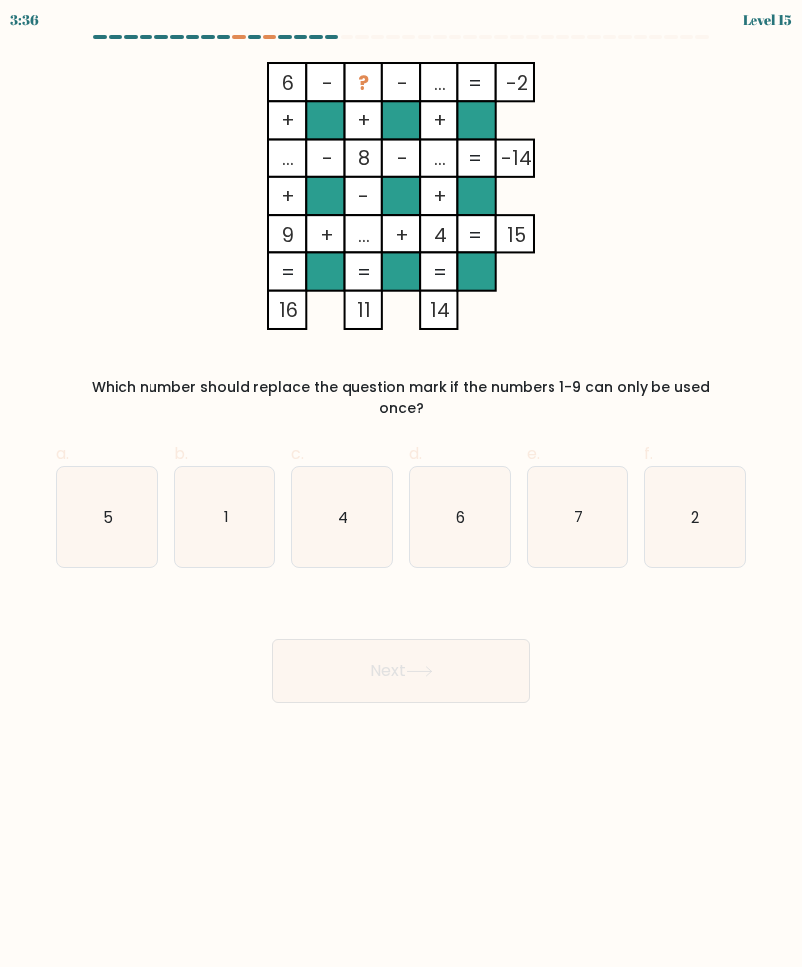
click at [344, 508] on icon "4" at bounding box center [342, 517] width 100 height 100
click at [401, 497] on input "c. 4" at bounding box center [401, 490] width 1 height 13
radio input "true"
click at [440, 662] on button "Next" at bounding box center [400, 670] width 257 height 63
click at [436, 639] on button "Next" at bounding box center [400, 670] width 257 height 63
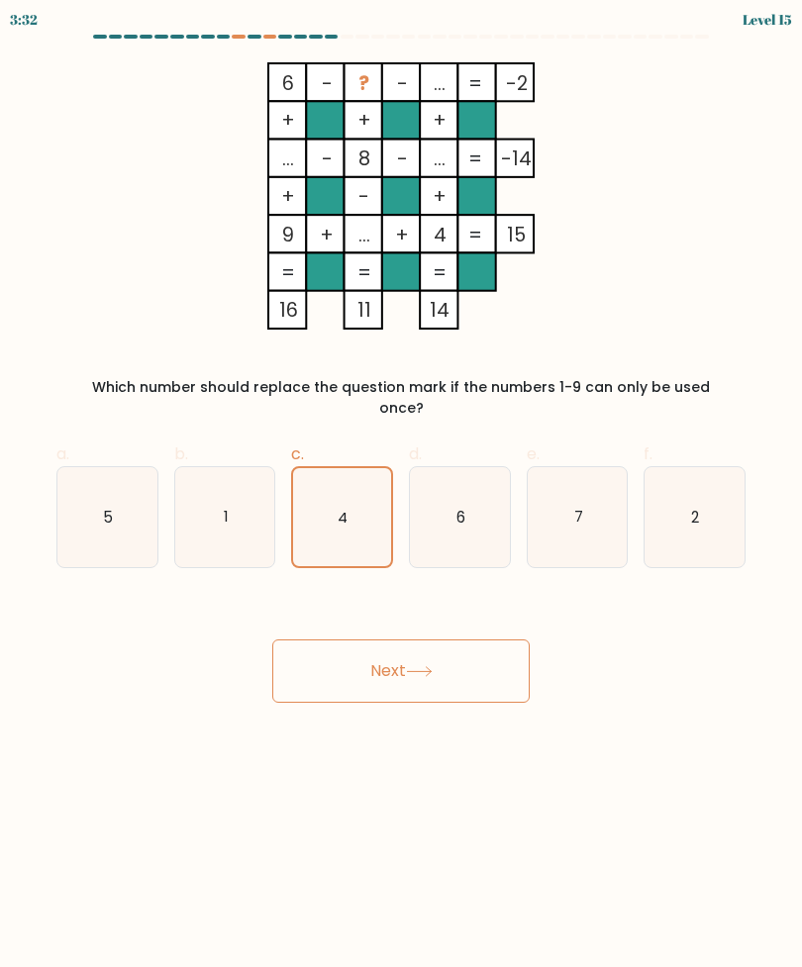
click at [453, 659] on button "Next" at bounding box center [400, 670] width 257 height 63
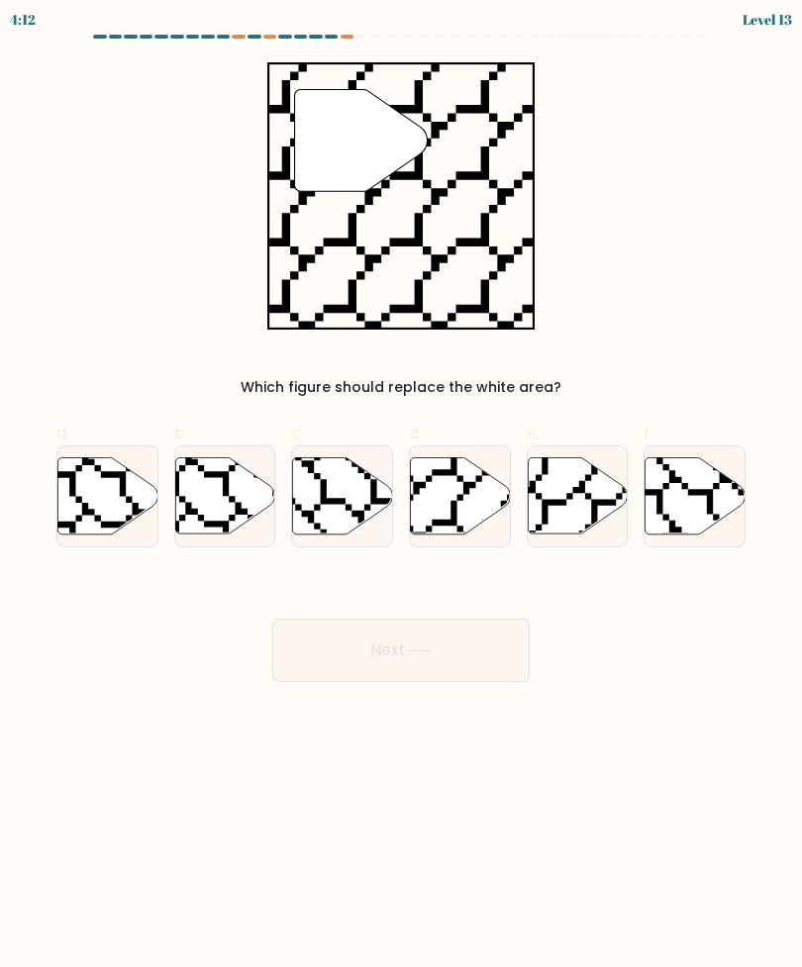
click at [486, 510] on icon at bounding box center [460, 495] width 100 height 76
click at [402, 497] on input "d." at bounding box center [401, 490] width 1 height 13
radio input "true"
click at [450, 659] on button "Next" at bounding box center [400, 650] width 257 height 63
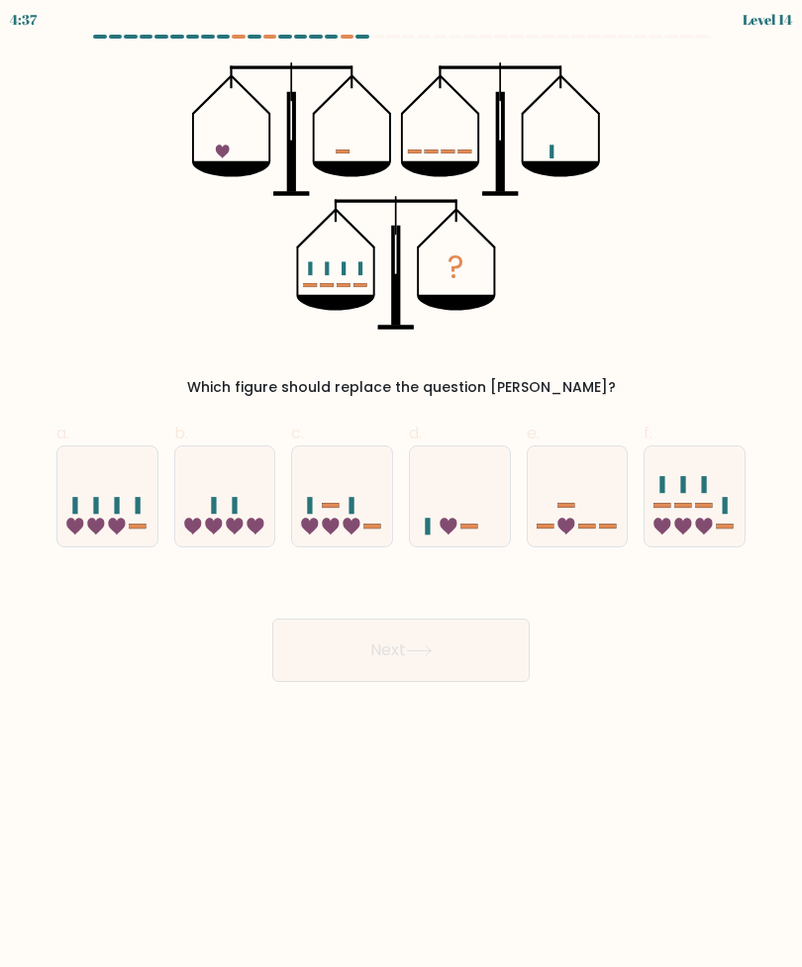
click at [608, 514] on icon at bounding box center [578, 496] width 100 height 82
click at [402, 497] on input "e." at bounding box center [401, 490] width 1 height 13
radio input "true"
click at [469, 652] on button "Next" at bounding box center [400, 650] width 257 height 63
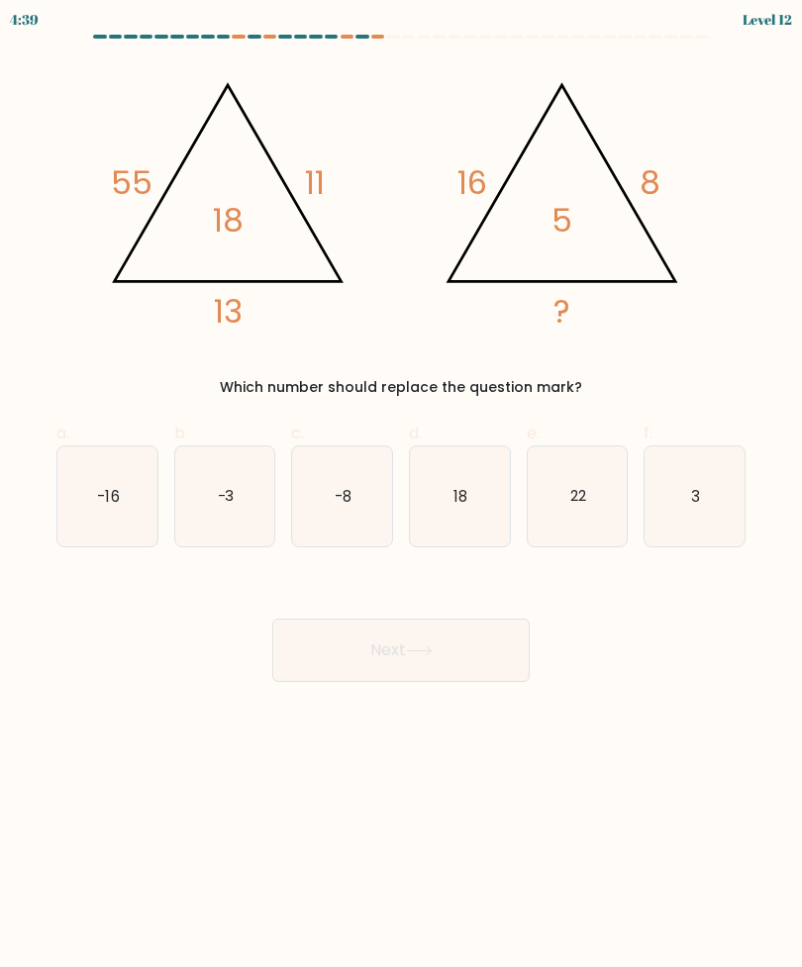
click at [460, 516] on icon "18" at bounding box center [460, 496] width 100 height 100
click at [402, 497] on input "d. 18" at bounding box center [401, 490] width 1 height 13
radio input "true"
click at [412, 650] on icon at bounding box center [419, 650] width 24 height 9
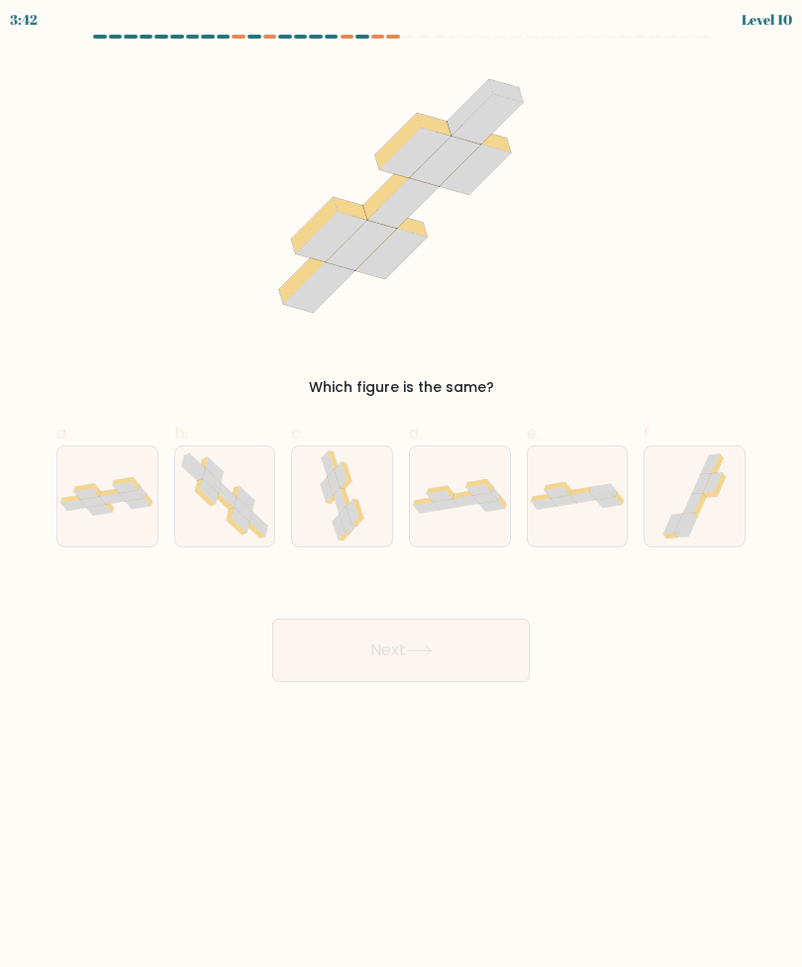
click at [237, 508] on icon at bounding box center [243, 509] width 18 height 25
click at [401, 497] on input "b." at bounding box center [401, 490] width 1 height 13
radio input "true"
click at [379, 635] on button "Next" at bounding box center [400, 650] width 257 height 63
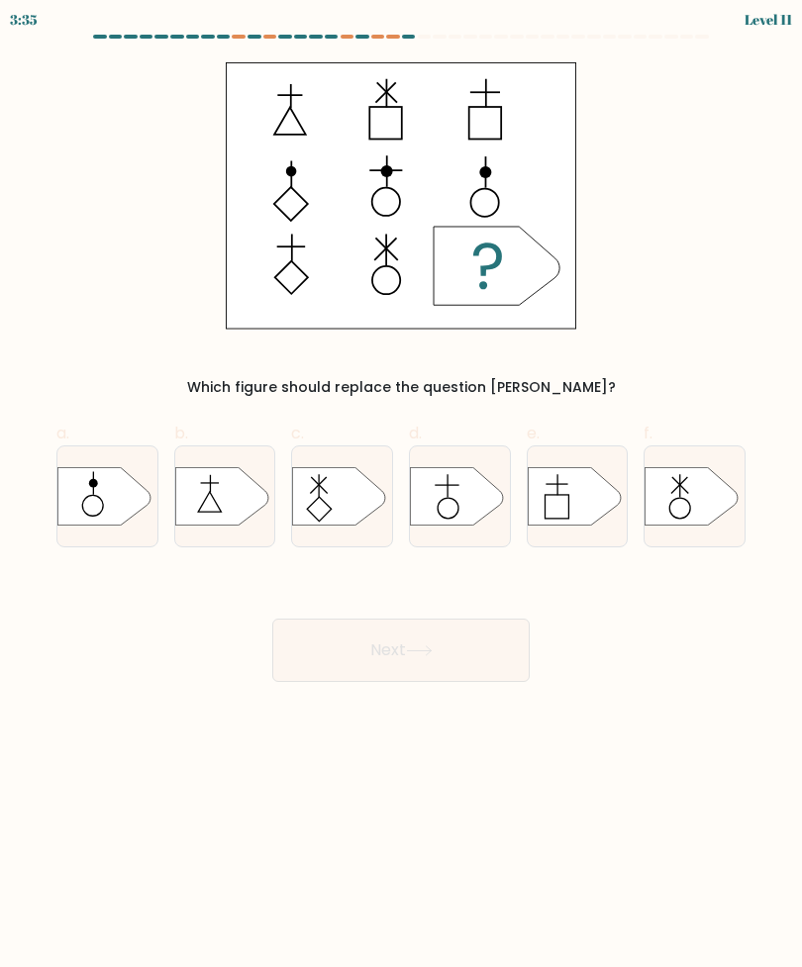
click at [488, 481] on icon at bounding box center [456, 496] width 93 height 58
click at [402, 484] on input "d." at bounding box center [401, 490] width 1 height 13
radio input "true"
click at [450, 648] on button "Next" at bounding box center [400, 650] width 257 height 63
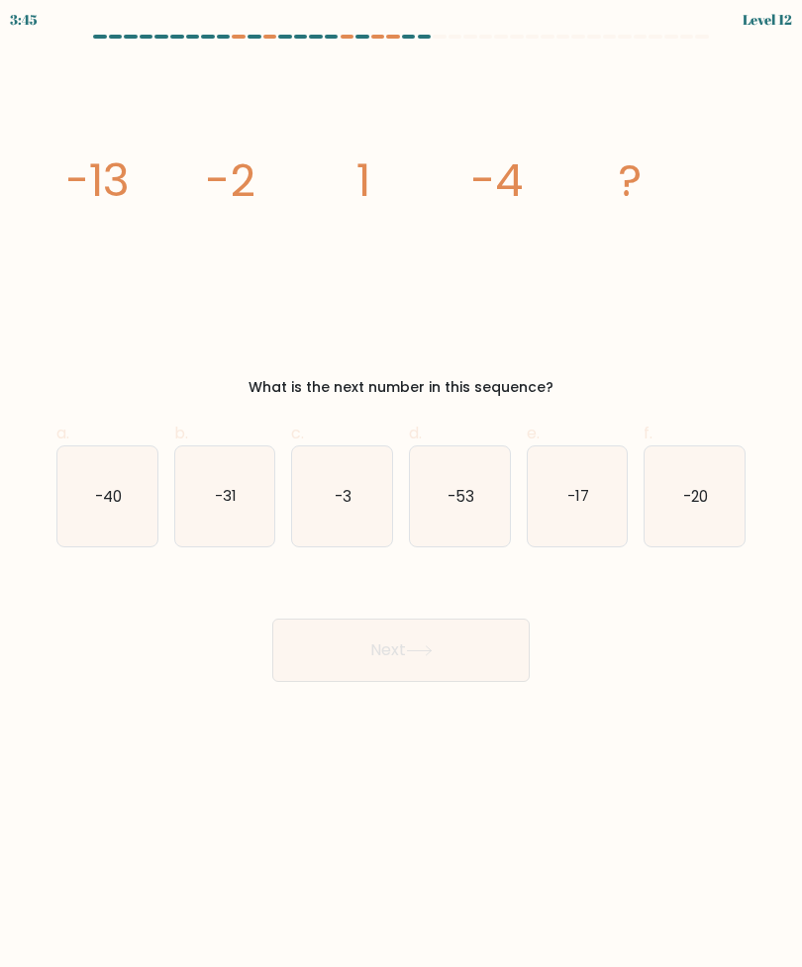
click at [569, 498] on text "-17" at bounding box center [578, 495] width 22 height 21
click at [402, 497] on input "e. -17" at bounding box center [401, 490] width 1 height 13
radio input "true"
click at [472, 708] on body "3:45 Level 12" at bounding box center [401, 483] width 802 height 967
click at [481, 666] on button "Next" at bounding box center [400, 650] width 257 height 63
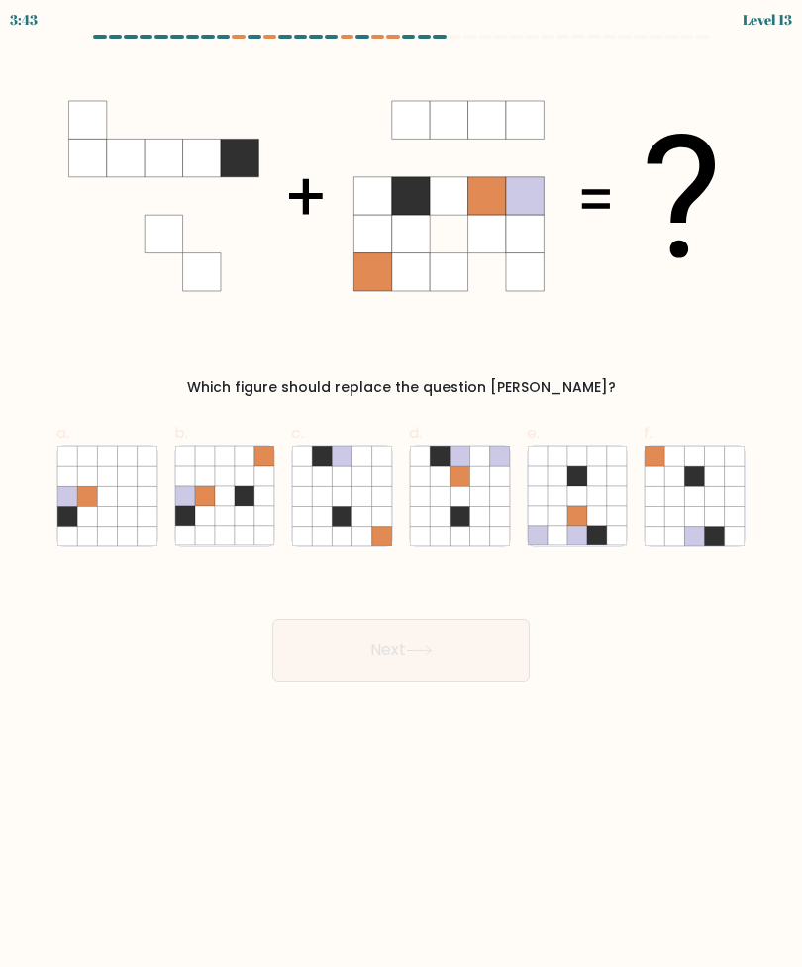
click at [481, 500] on icon at bounding box center [479, 496] width 20 height 20
click at [402, 497] on input "d." at bounding box center [401, 490] width 1 height 13
radio input "true"
click at [275, 502] on div at bounding box center [225, 496] width 102 height 102
click at [401, 497] on input "b." at bounding box center [401, 490] width 1 height 13
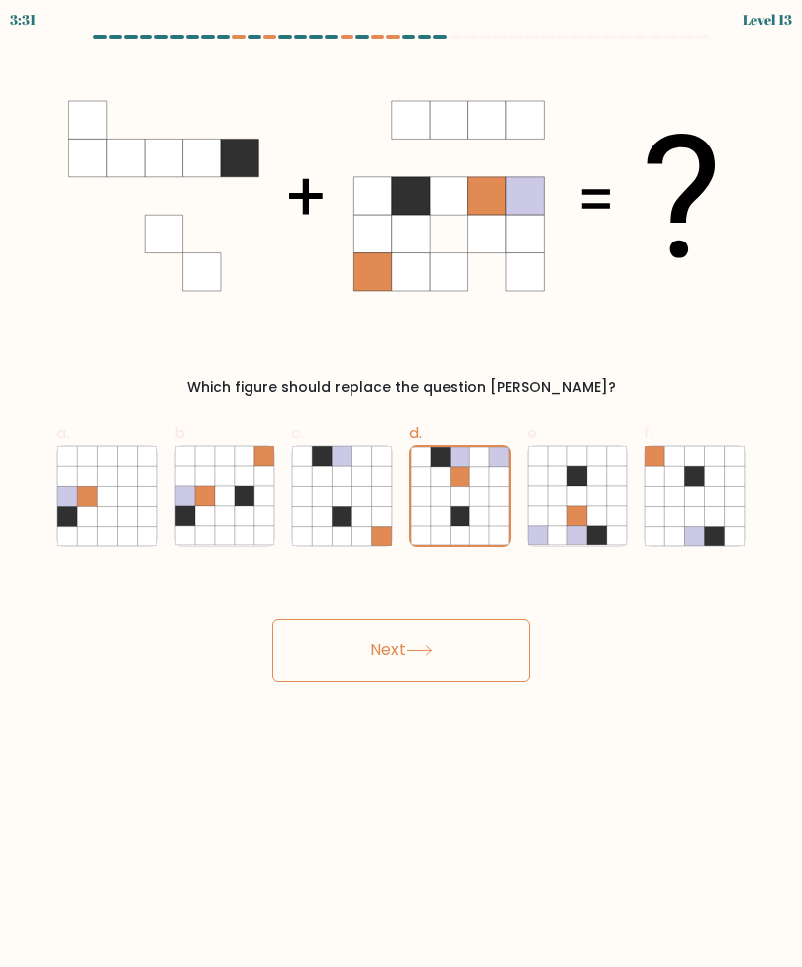
radio input "true"
click at [406, 653] on button "Next" at bounding box center [400, 650] width 257 height 63
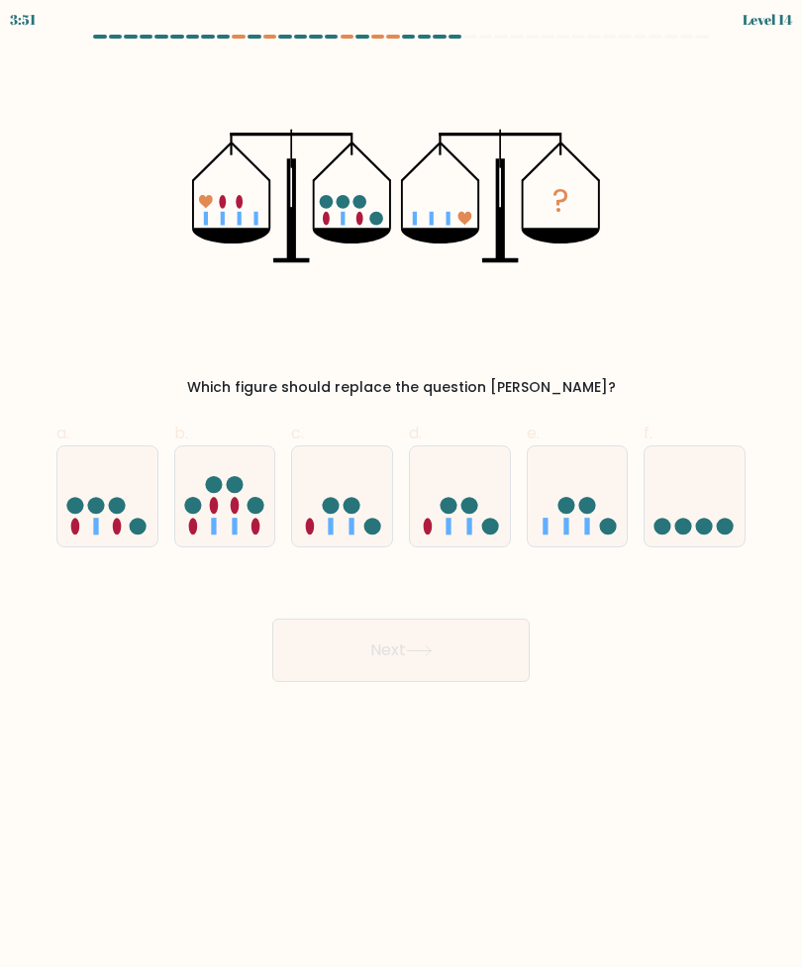
click at [586, 512] on circle at bounding box center [586, 505] width 17 height 17
click at [402, 497] on input "e." at bounding box center [401, 490] width 1 height 13
radio input "true"
click at [437, 665] on button "Next" at bounding box center [400, 650] width 257 height 63
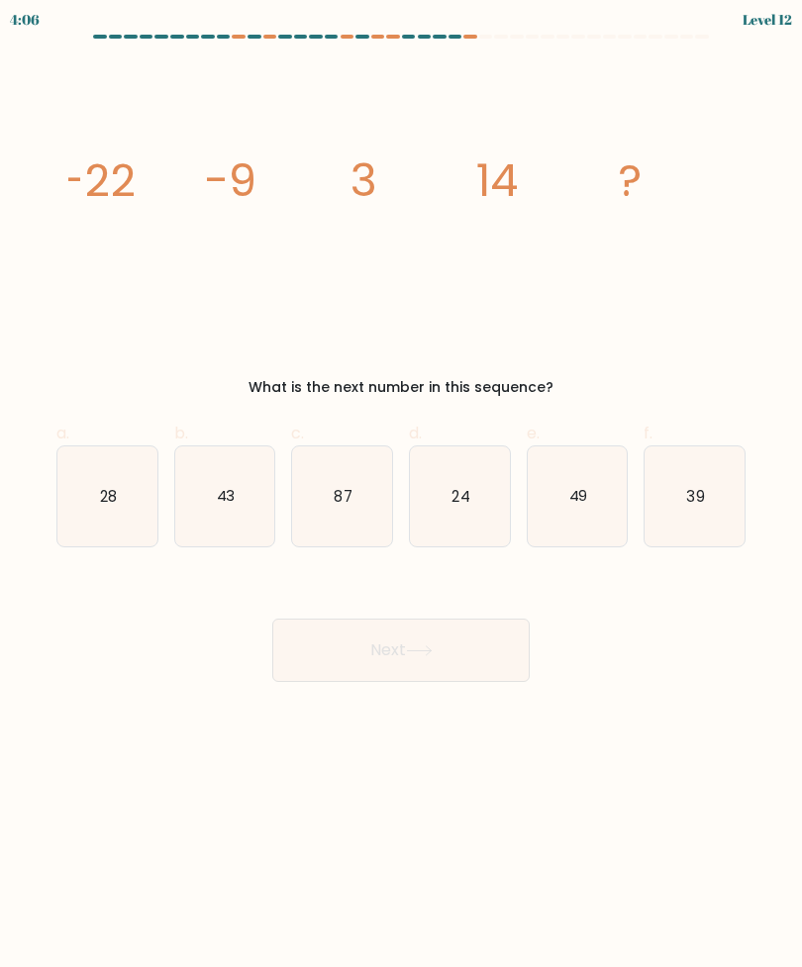
click at [240, 524] on icon "43" at bounding box center [225, 496] width 100 height 100
click at [401, 497] on input "b. 43" at bounding box center [401, 490] width 1 height 13
radio input "true"
click at [312, 657] on button "Next" at bounding box center [400, 650] width 257 height 63
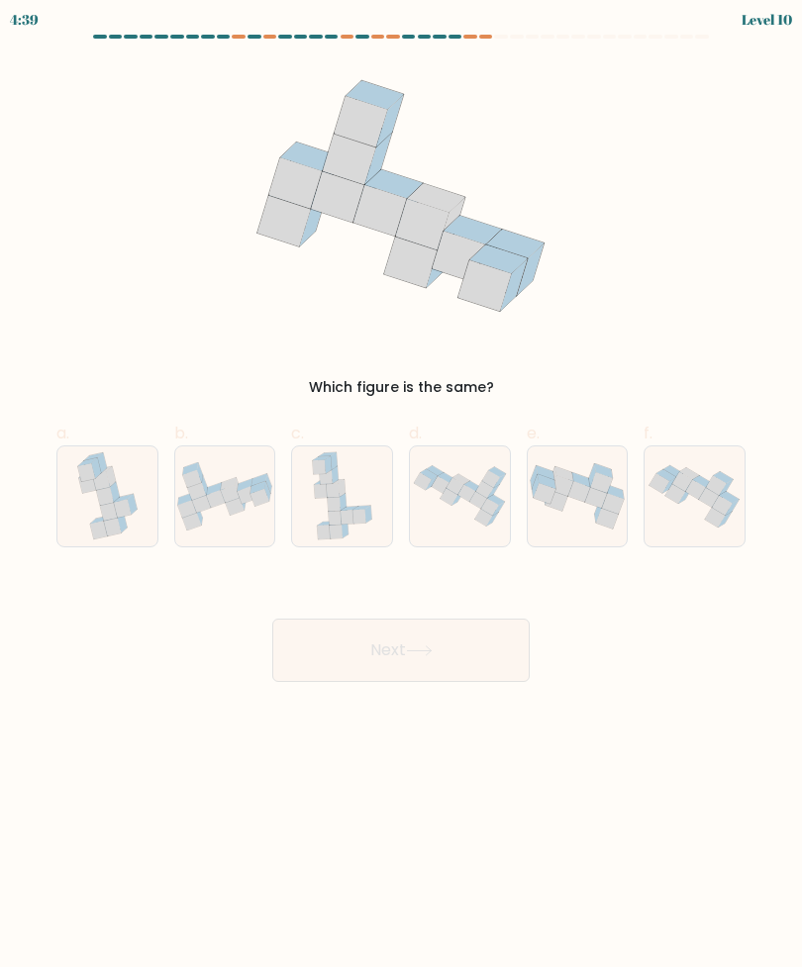
click at [702, 494] on icon at bounding box center [696, 489] width 20 height 20
click at [402, 494] on input "f." at bounding box center [401, 490] width 1 height 13
radio input "true"
click at [207, 495] on icon at bounding box center [214, 488] width 16 height 13
click at [401, 495] on input "b." at bounding box center [401, 490] width 1 height 13
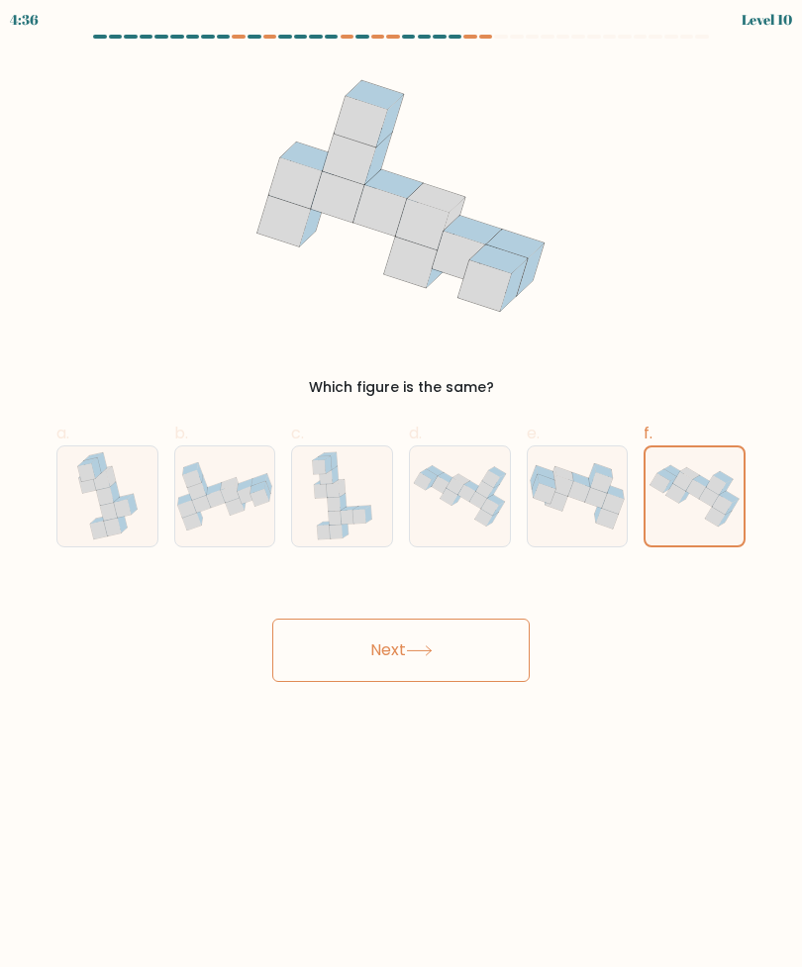
radio input "true"
click at [428, 637] on button "Next" at bounding box center [400, 650] width 257 height 63
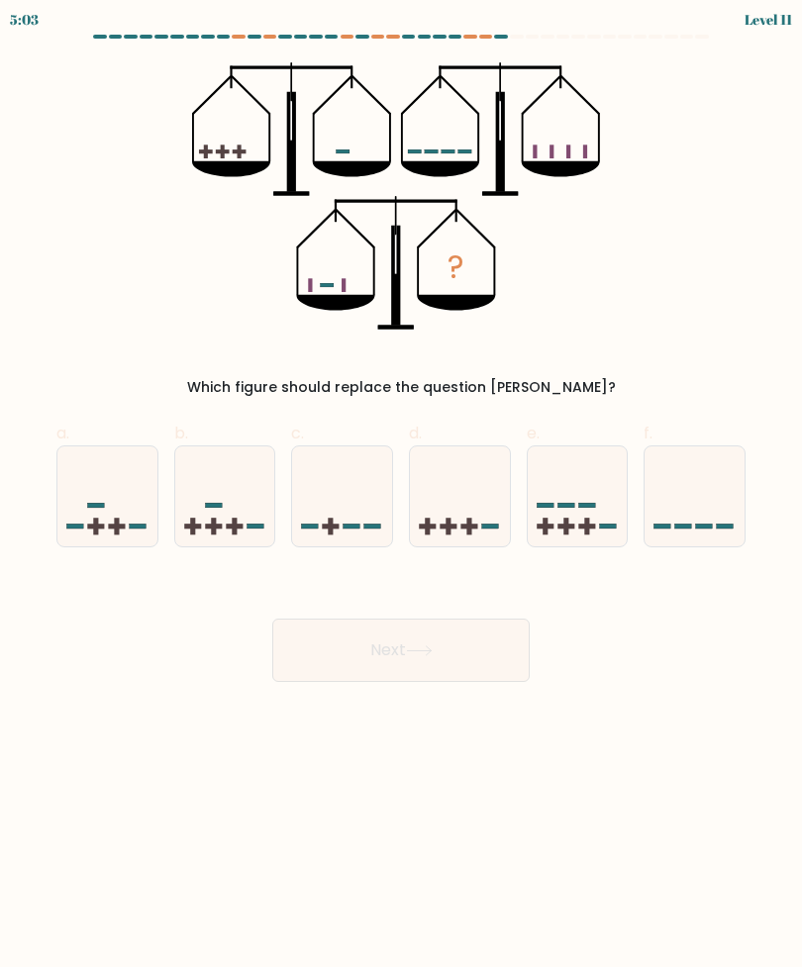
click at [691, 503] on icon at bounding box center [694, 496] width 100 height 82
click at [402, 497] on input "f." at bounding box center [401, 490] width 1 height 13
radio input "true"
click at [143, 515] on icon at bounding box center [107, 496] width 100 height 82
click at [401, 497] on input "a." at bounding box center [401, 490] width 1 height 13
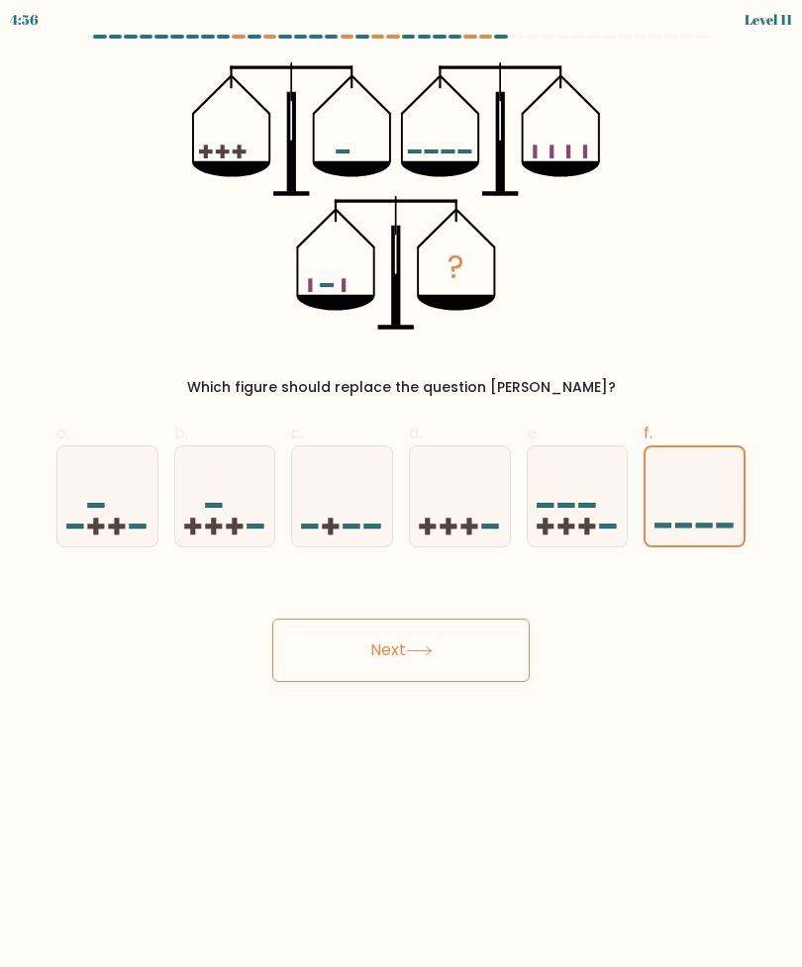
radio input "true"
click at [426, 652] on icon at bounding box center [419, 650] width 27 height 11
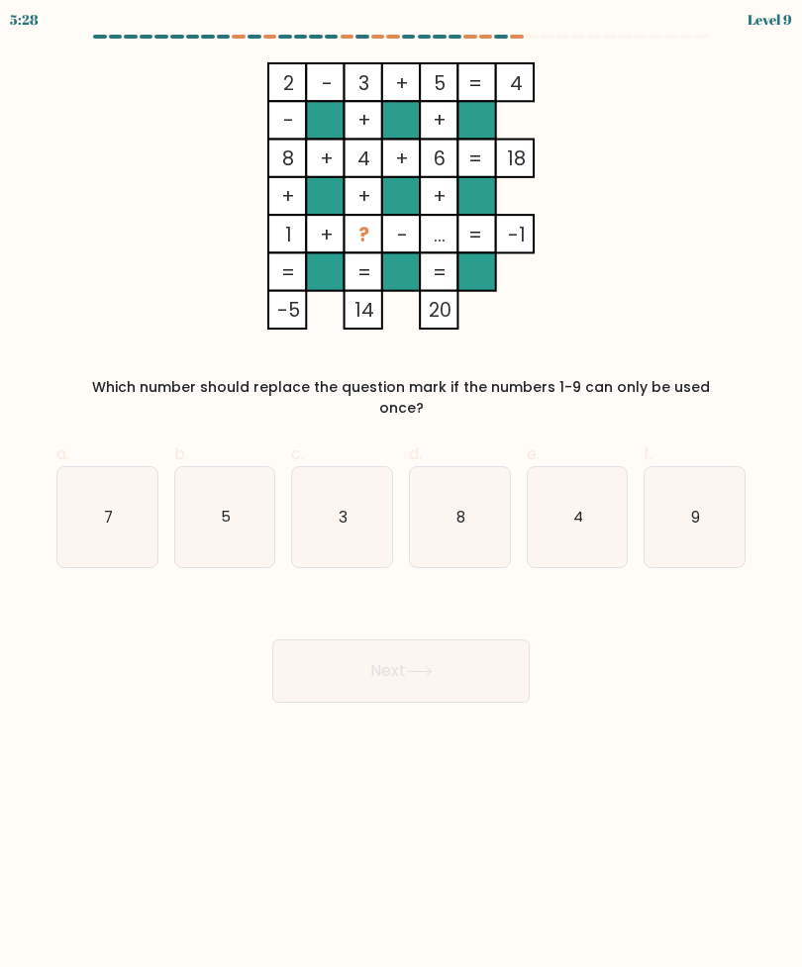
click at [340, 506] on text "3" at bounding box center [343, 516] width 9 height 21
click at [401, 494] on input "c. 3" at bounding box center [401, 490] width 1 height 13
radio input "true"
click at [348, 654] on button "Next" at bounding box center [400, 670] width 257 height 63
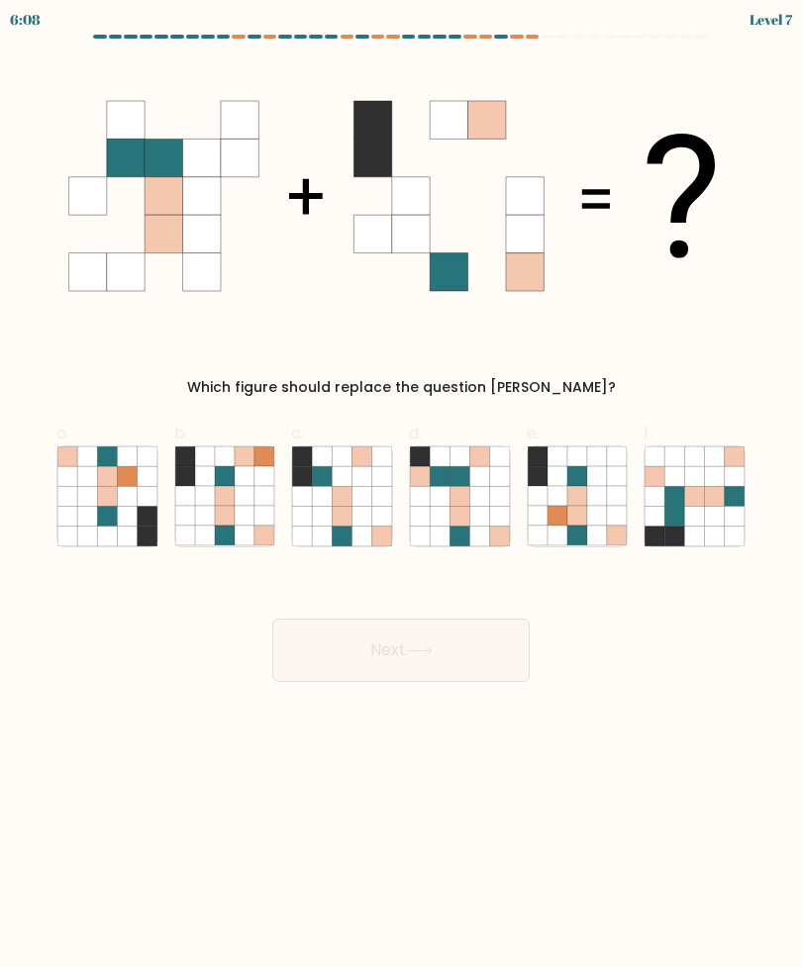
click at [365, 512] on icon at bounding box center [362, 516] width 20 height 20
click at [401, 497] on input "c." at bounding box center [401, 490] width 1 height 13
radio input "true"
click at [368, 619] on button "Next" at bounding box center [400, 650] width 257 height 63
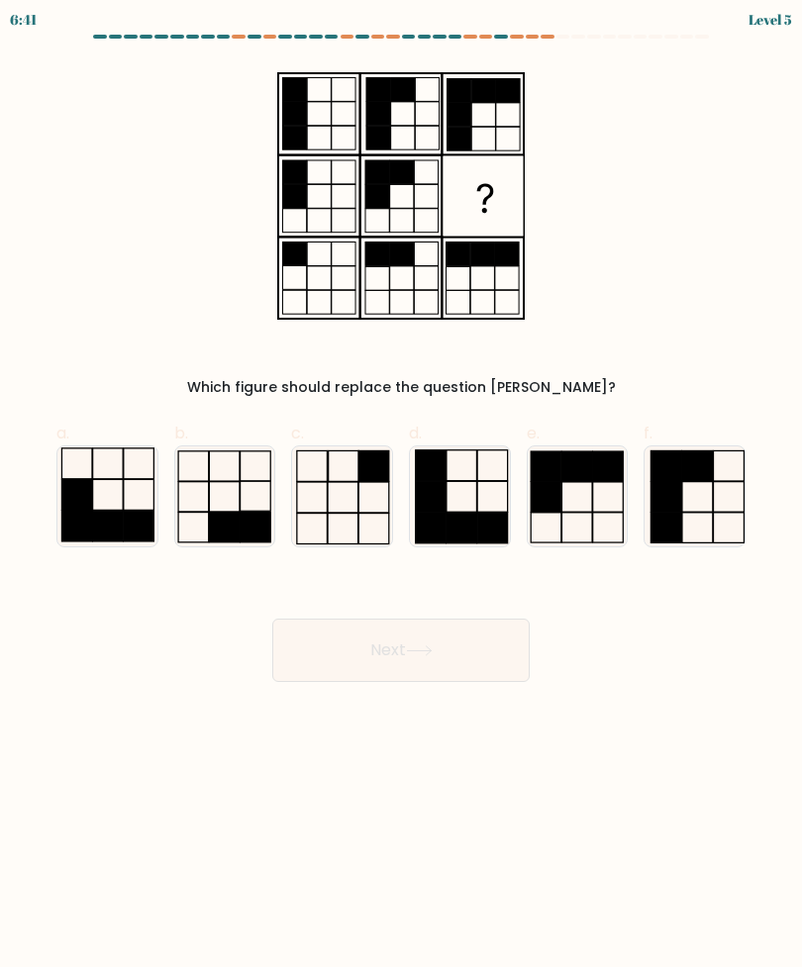
click at [574, 498] on icon at bounding box center [578, 496] width 100 height 100
click at [402, 497] on input "e." at bounding box center [401, 490] width 1 height 13
radio input "true"
click at [448, 624] on button "Next" at bounding box center [400, 650] width 257 height 63
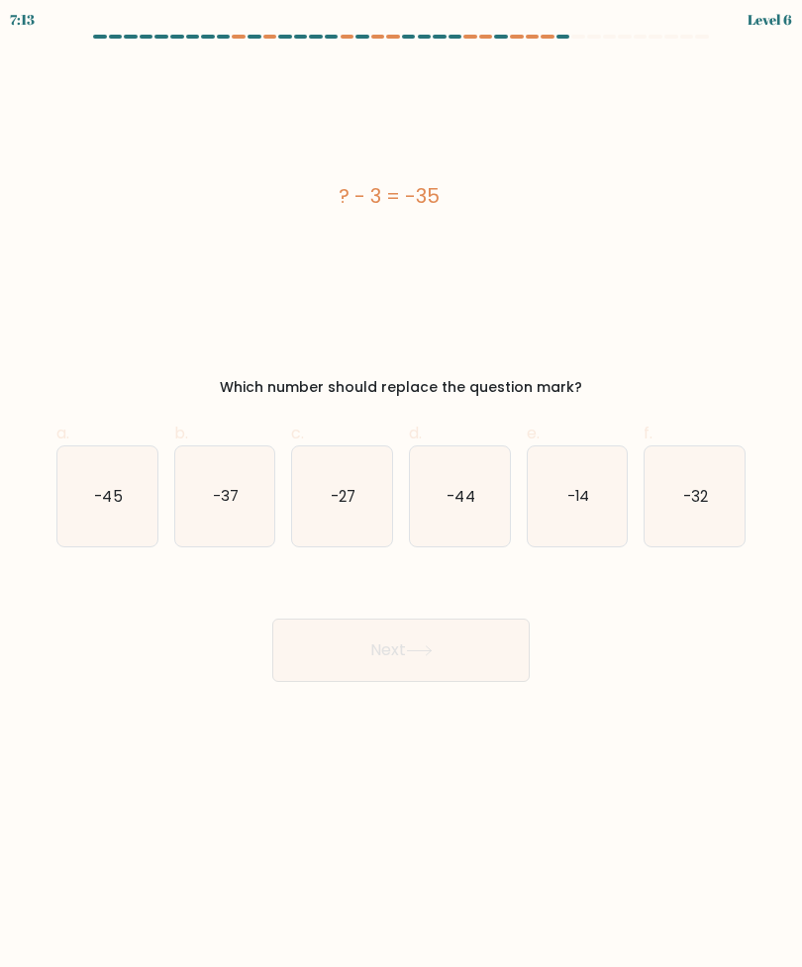
click at [737, 514] on icon "-32" at bounding box center [694, 496] width 100 height 100
click at [402, 497] on input "f. -32" at bounding box center [401, 490] width 1 height 13
radio input "true"
click at [490, 666] on button "Next" at bounding box center [400, 650] width 257 height 63
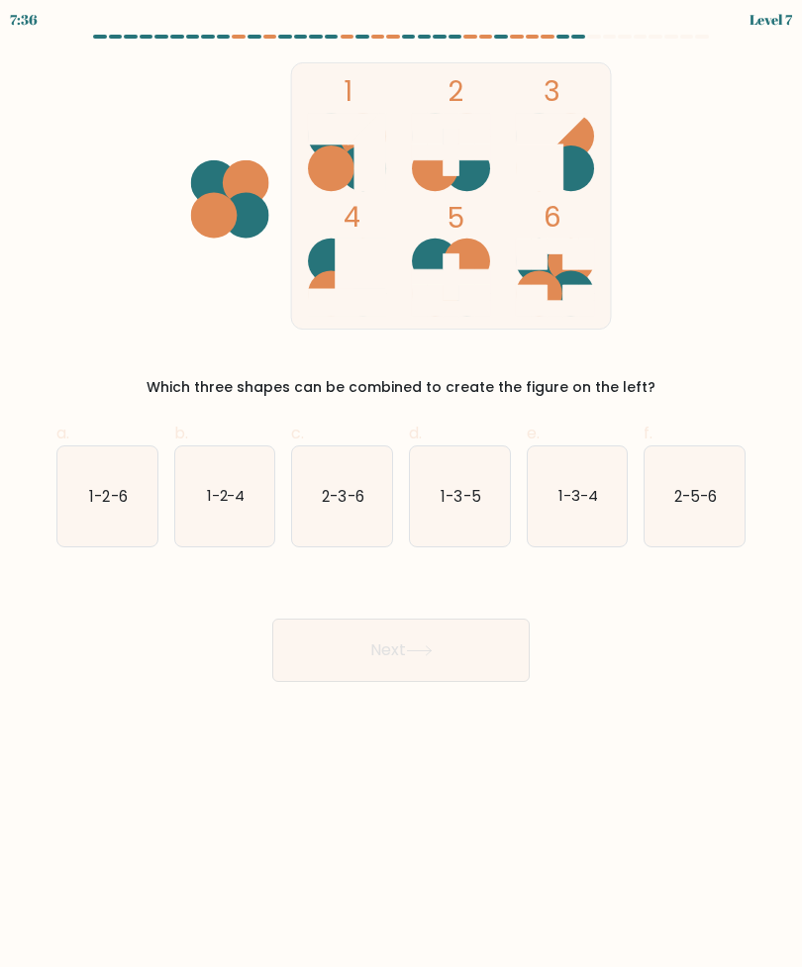
click at [573, 500] on text "1-3-4" at bounding box center [578, 495] width 40 height 21
click at [402, 497] on input "e. 1-3-4" at bounding box center [401, 490] width 1 height 13
radio input "true"
click at [433, 651] on icon at bounding box center [419, 650] width 27 height 11
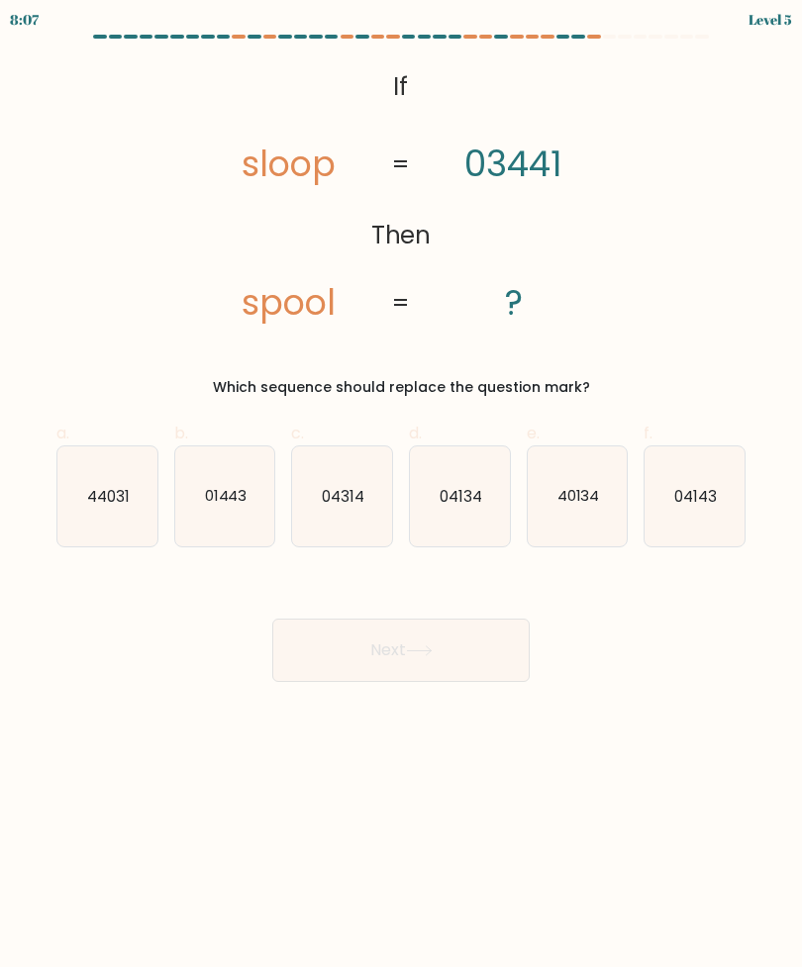
click at [184, 525] on icon "01443" at bounding box center [225, 496] width 100 height 100
click at [401, 497] on input "b. 01443" at bounding box center [401, 490] width 1 height 13
radio input "true"
click at [368, 634] on button "Next" at bounding box center [400, 650] width 257 height 63
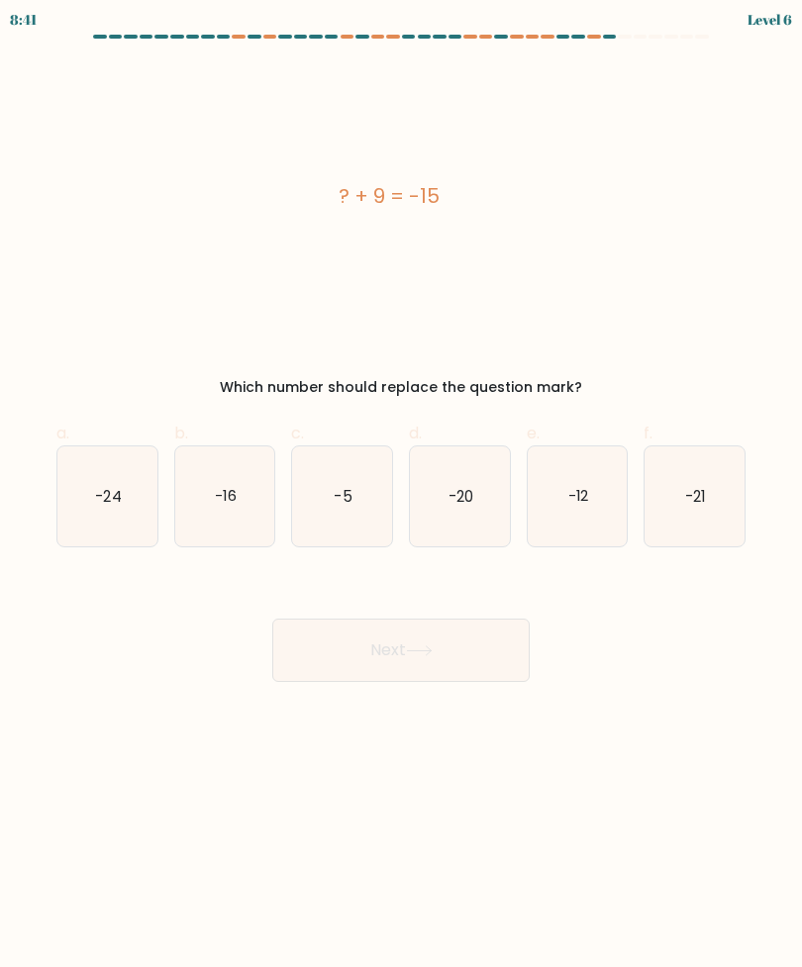
click at [117, 544] on icon "-24" at bounding box center [107, 496] width 100 height 100
click at [401, 497] on input "a. -24" at bounding box center [401, 490] width 1 height 13
radio input "true"
click at [445, 647] on button "Next" at bounding box center [400, 650] width 257 height 63
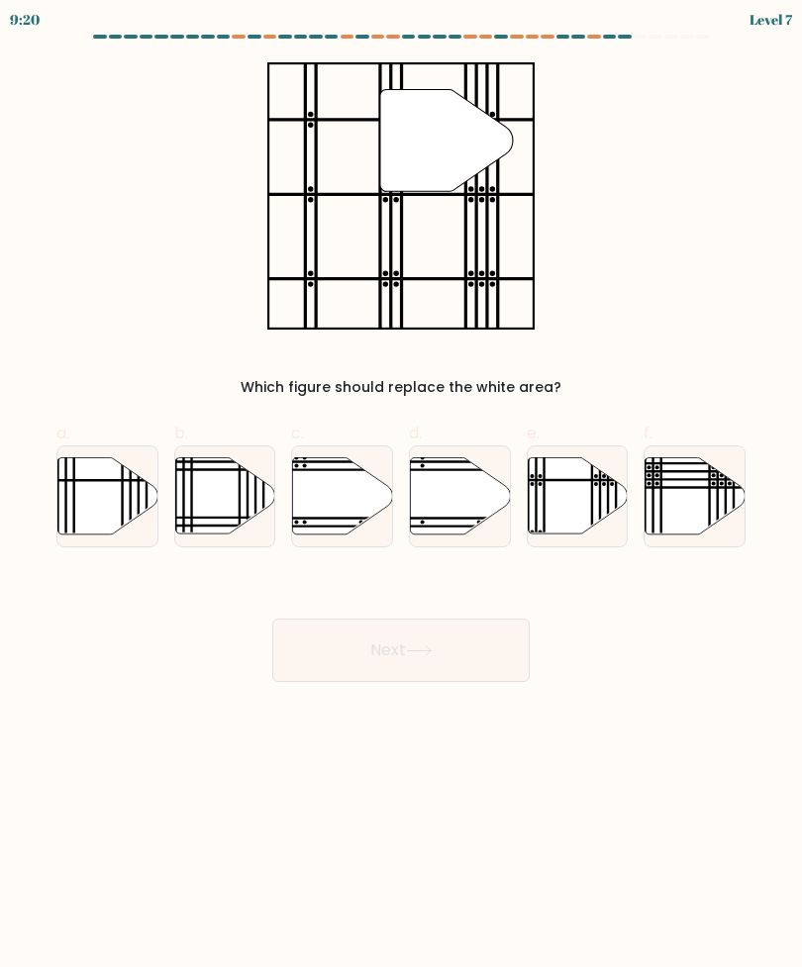
click at [600, 512] on line at bounding box center [600, 538] width 0 height 201
click at [402, 497] on input "e." at bounding box center [401, 490] width 1 height 13
radio input "true"
click at [444, 657] on button "Next" at bounding box center [400, 650] width 257 height 63
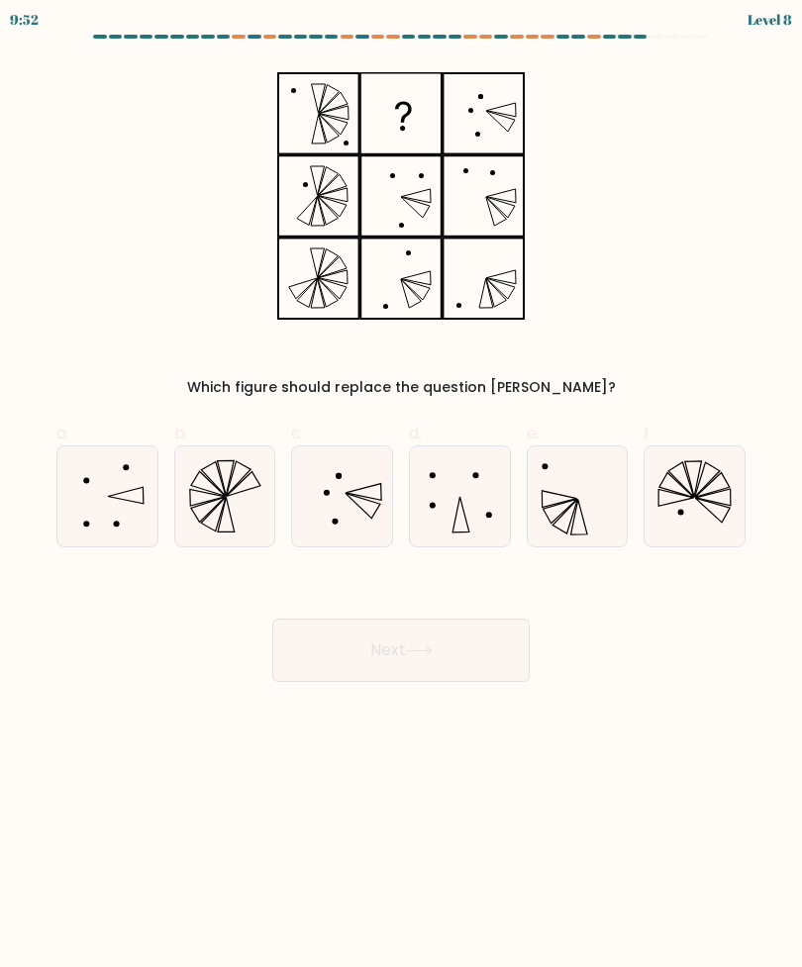
click at [121, 490] on icon at bounding box center [107, 496] width 100 height 100
click at [401, 490] on input "a." at bounding box center [401, 490] width 1 height 13
radio input "true"
click at [456, 668] on button "Next" at bounding box center [400, 650] width 257 height 63
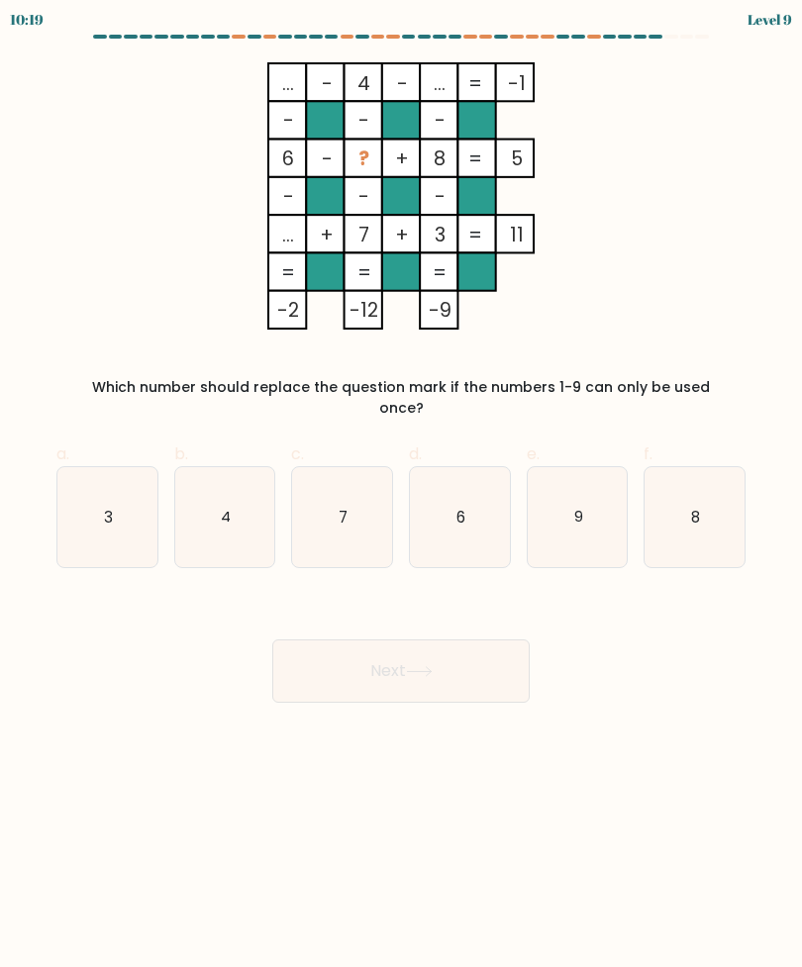
click at [606, 500] on icon "9" at bounding box center [578, 517] width 100 height 100
click at [402, 497] on input "e. 9" at bounding box center [401, 490] width 1 height 13
radio input "true"
click at [462, 639] on button "Next" at bounding box center [400, 670] width 257 height 63
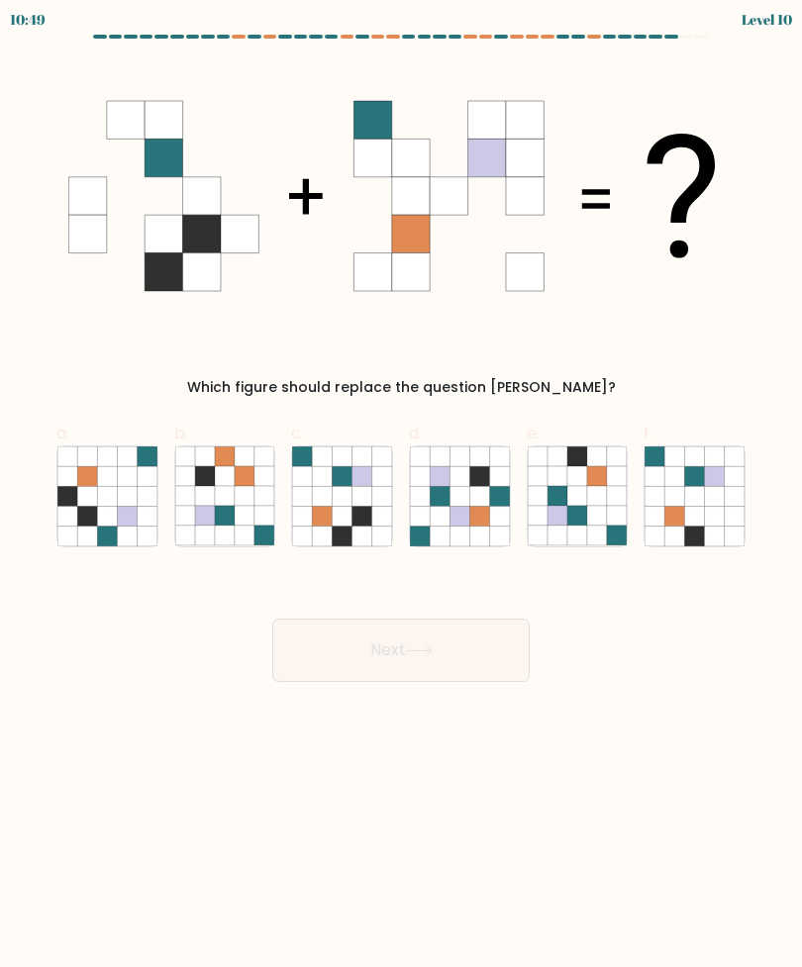
click at [360, 495] on icon at bounding box center [362, 496] width 20 height 20
click at [401, 495] on input "c." at bounding box center [401, 490] width 1 height 13
radio input "true"
click at [387, 640] on button "Next" at bounding box center [400, 650] width 257 height 63
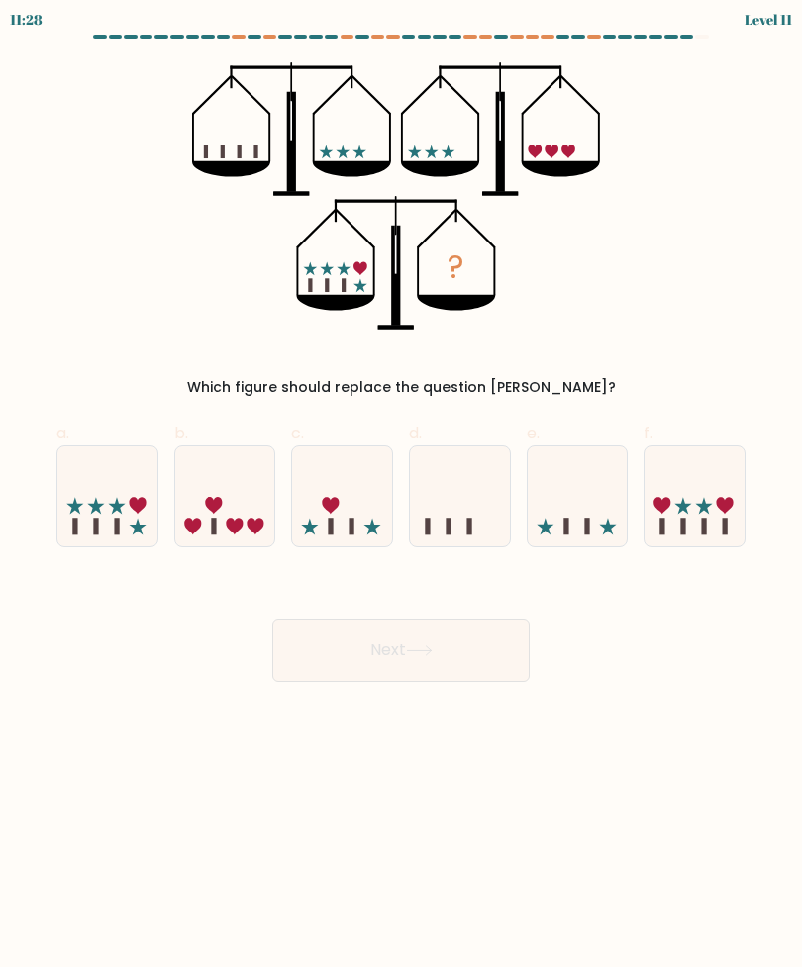
click at [123, 505] on icon at bounding box center [117, 505] width 17 height 17
click at [401, 497] on input "a." at bounding box center [401, 490] width 1 height 13
radio input "true"
click at [330, 665] on button "Next" at bounding box center [400, 650] width 257 height 63
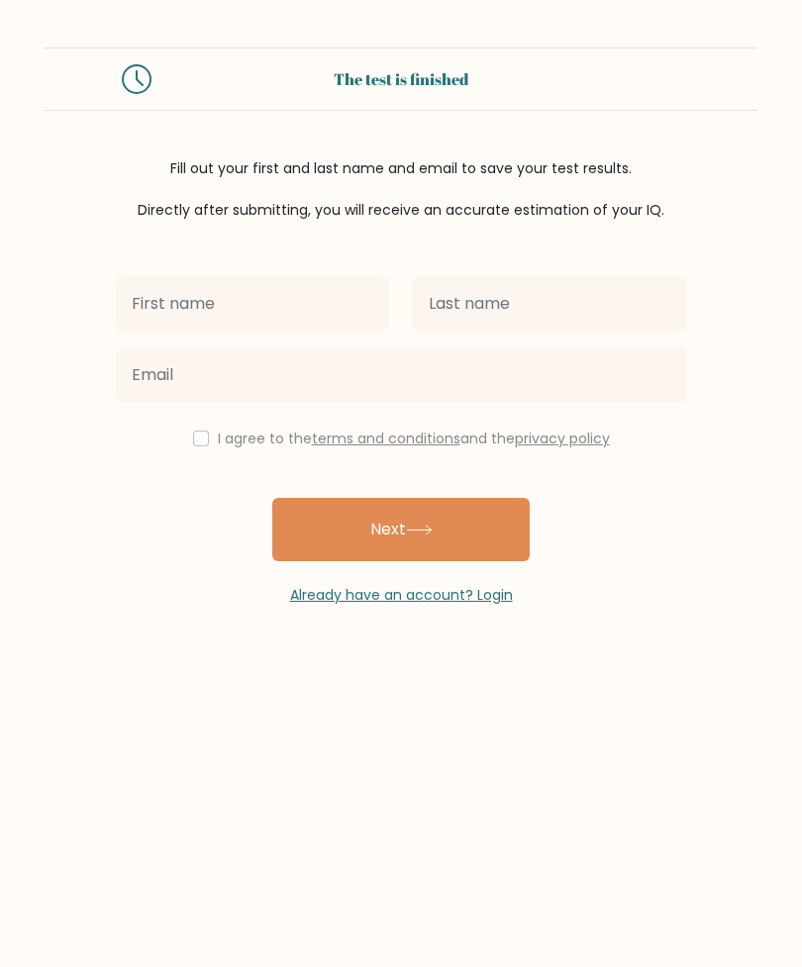
click at [335, 314] on input "text" at bounding box center [252, 303] width 273 height 55
type input "[PERSON_NAME]"
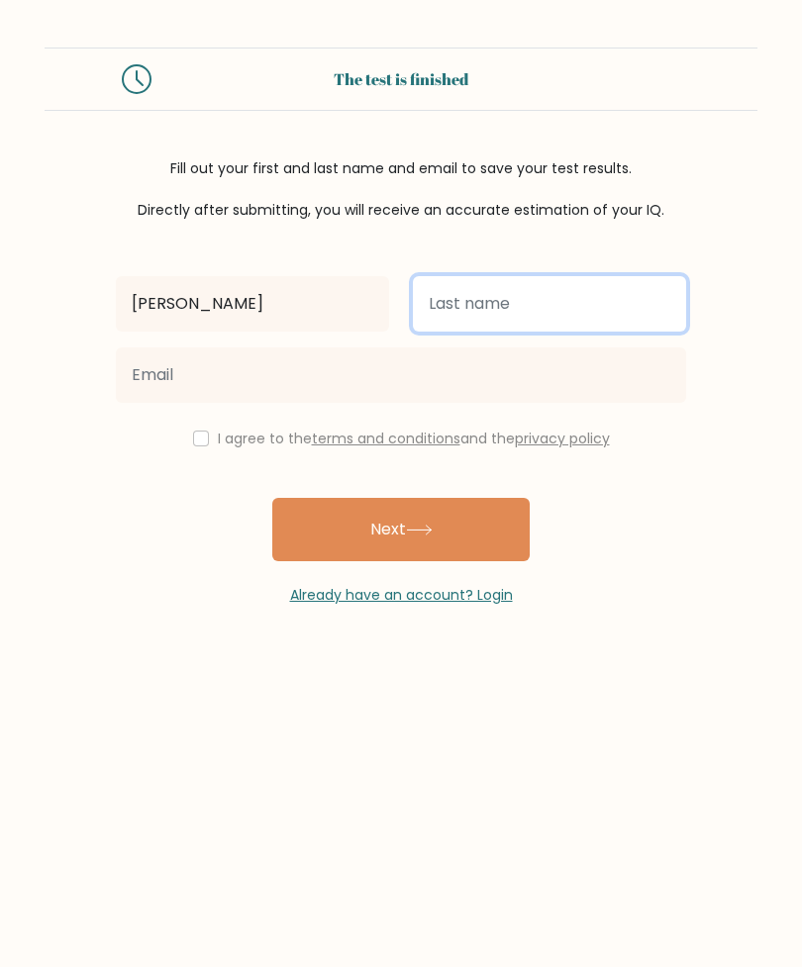
click at [645, 304] on input "text" at bounding box center [549, 303] width 273 height 55
type input "[DEMOGRAPHIC_DATA]"
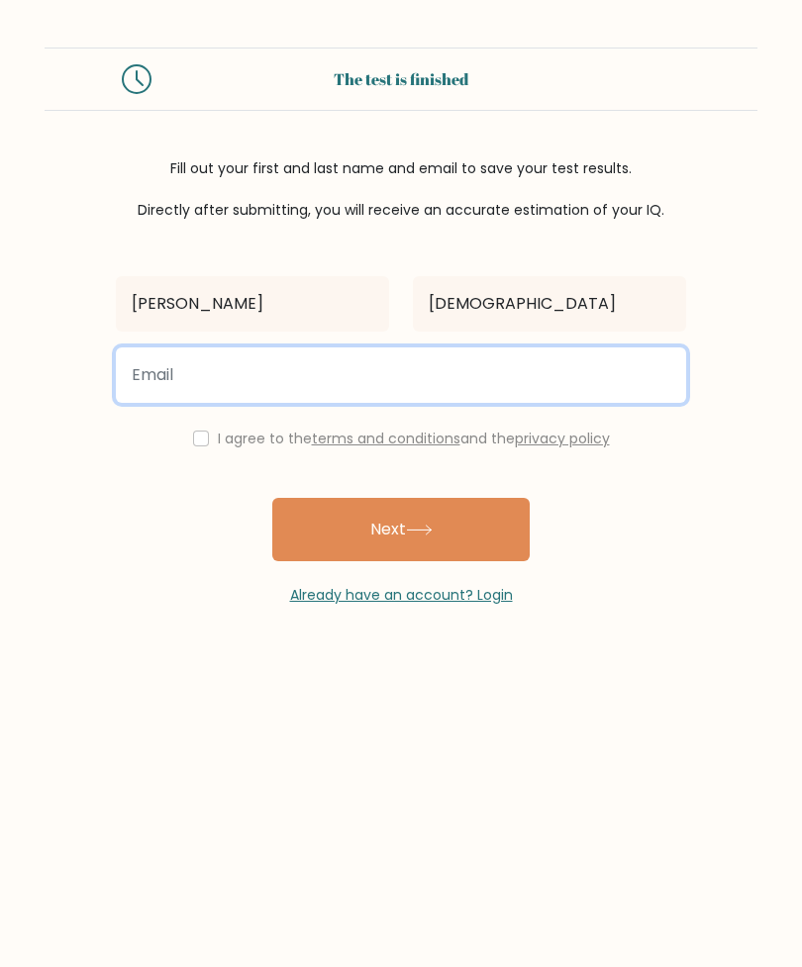
click at [614, 390] on input "email" at bounding box center [401, 374] width 570 height 55
type input "[EMAIL_ADDRESS][DOMAIN_NAME]"
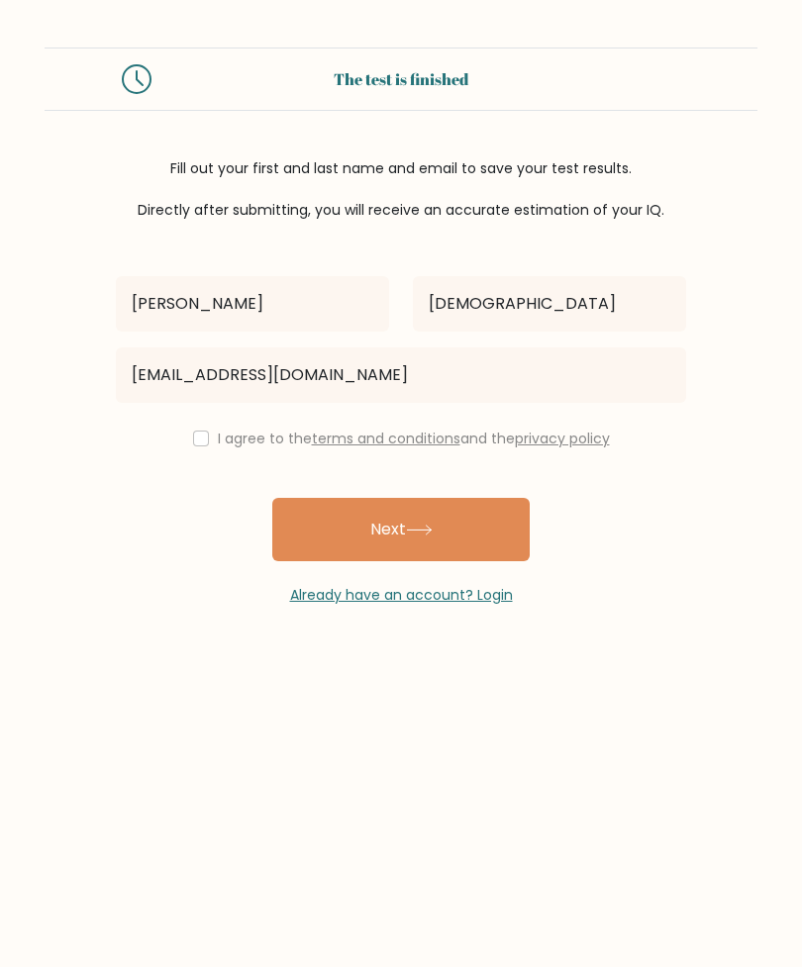
click at [196, 445] on input "checkbox" at bounding box center [201, 439] width 16 height 16
checkbox input "true"
click at [485, 548] on button "Next" at bounding box center [400, 529] width 257 height 63
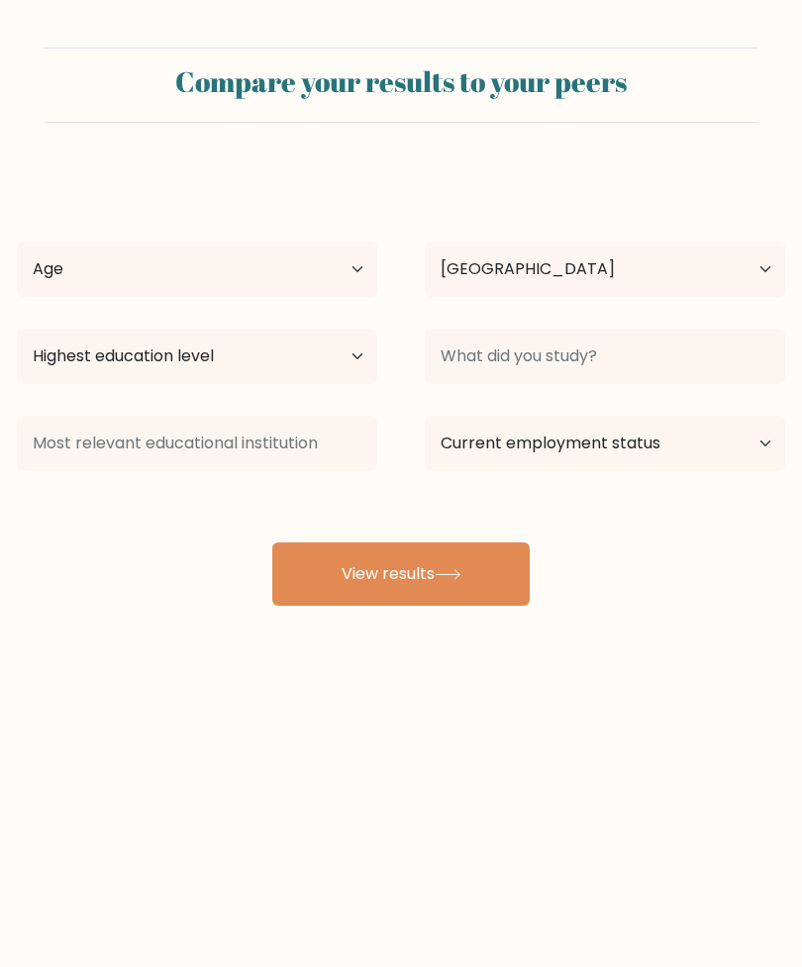
select select "PH"
click at [308, 282] on select "Age Under [DEMOGRAPHIC_DATA] [DEMOGRAPHIC_DATA] [DEMOGRAPHIC_DATA] [DEMOGRAPHIC…" at bounding box center [197, 269] width 360 height 55
select select "18_24"
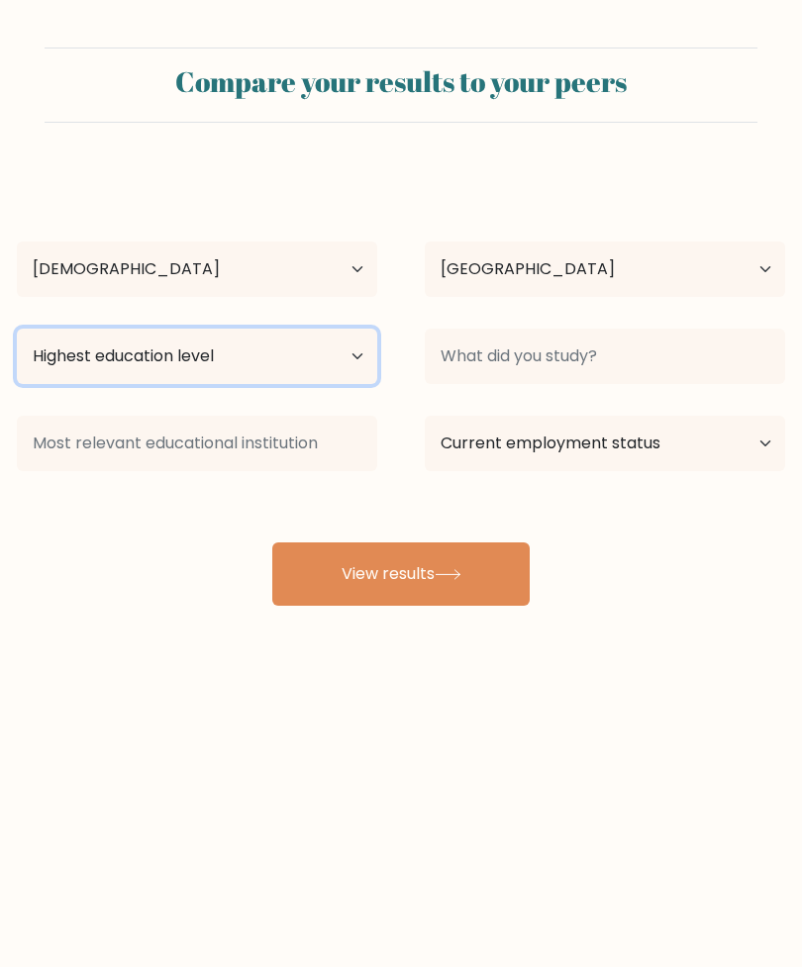
click at [316, 349] on select "Highest education level No schooling Primary Lower Secondary Upper Secondary Oc…" at bounding box center [197, 356] width 360 height 55
click at [340, 355] on select "Highest education level No schooling Primary Lower Secondary Upper Secondary Oc…" at bounding box center [197, 356] width 360 height 55
select select "bachelors_degree"
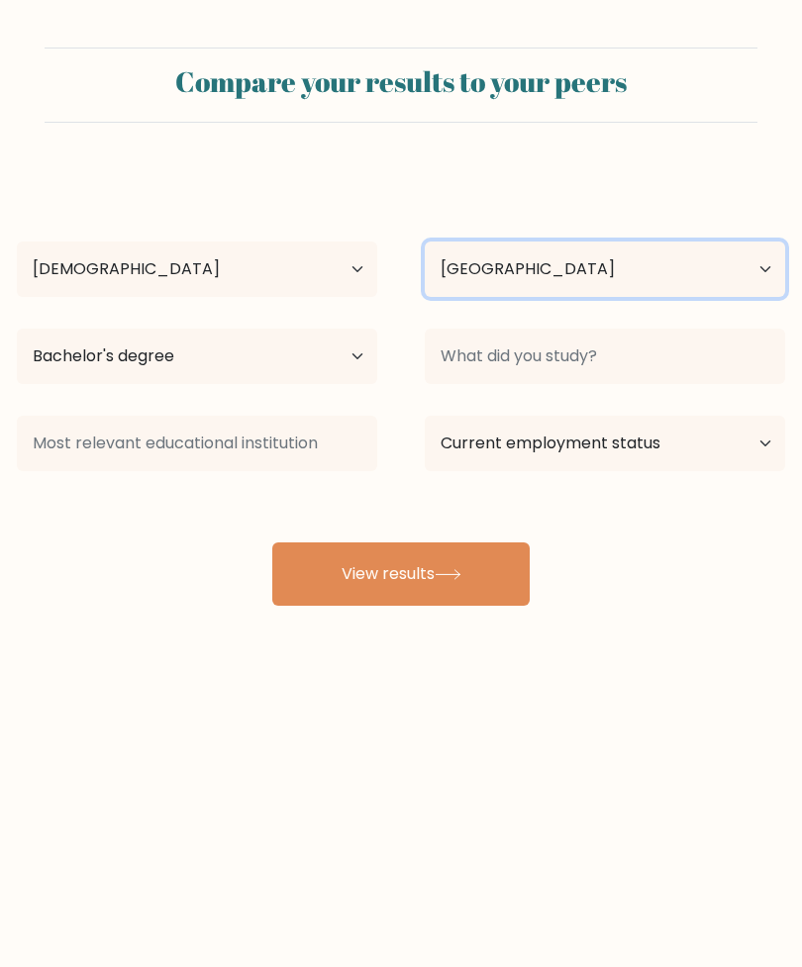
click at [611, 285] on select "Country [GEOGRAPHIC_DATA] [GEOGRAPHIC_DATA] [GEOGRAPHIC_DATA] [US_STATE] [GEOGR…" at bounding box center [605, 269] width 360 height 55
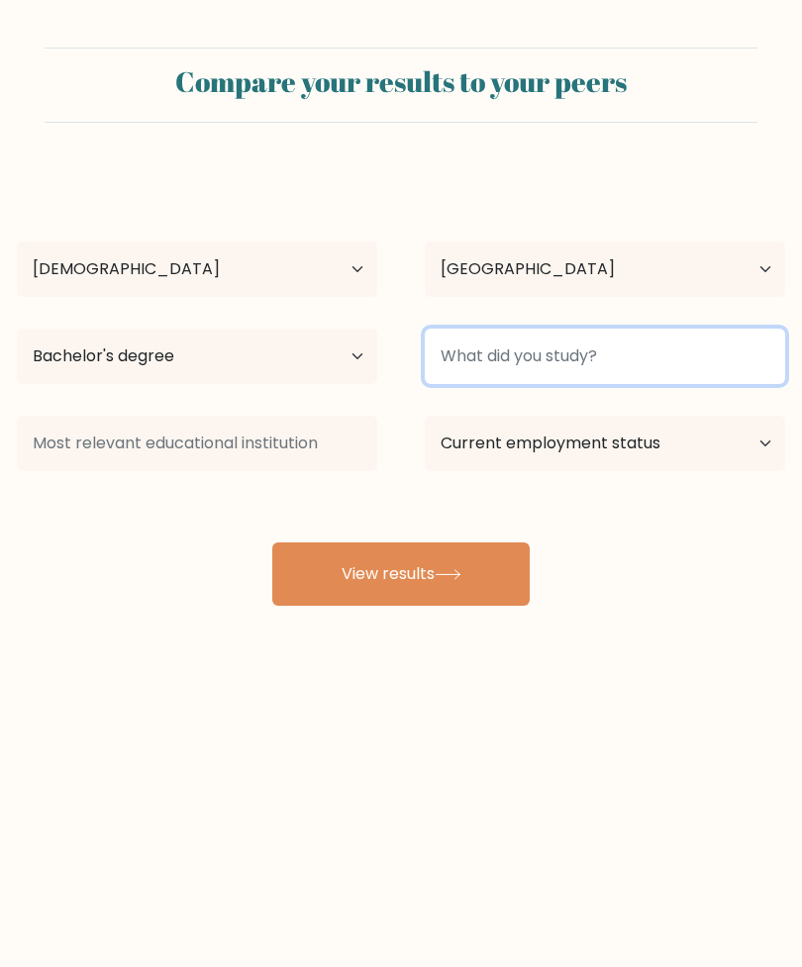
click at [525, 365] on input at bounding box center [605, 356] width 360 height 55
click at [571, 367] on input at bounding box center [605, 356] width 360 height 55
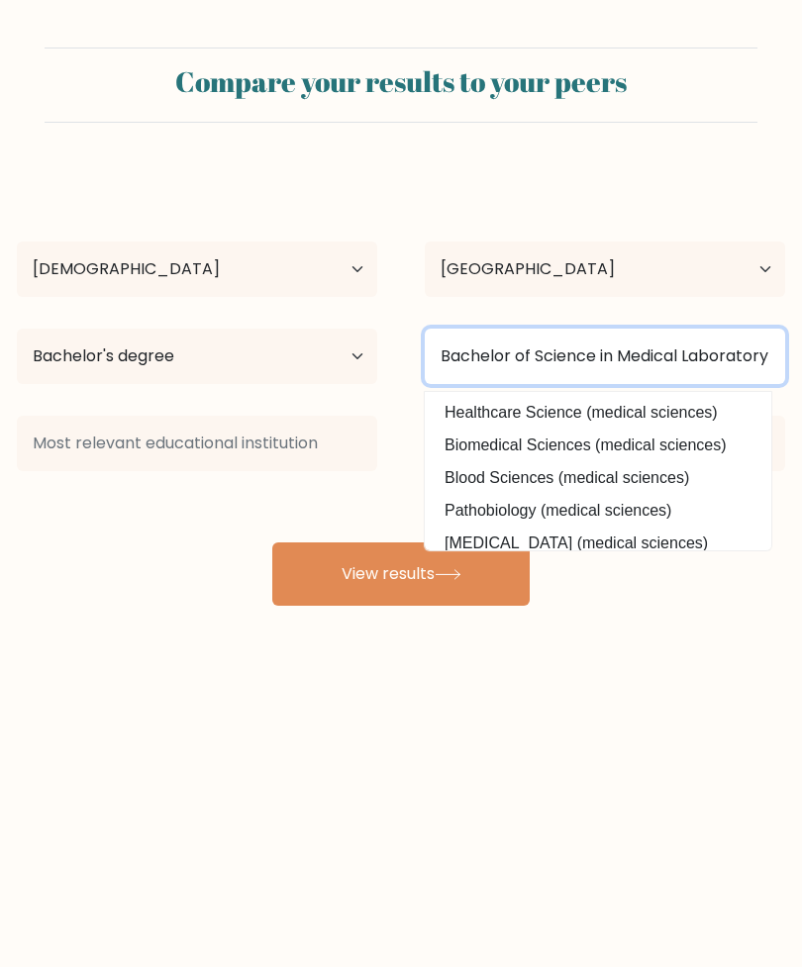
type input "Bachelor of Science in Medical Laboratory Science"
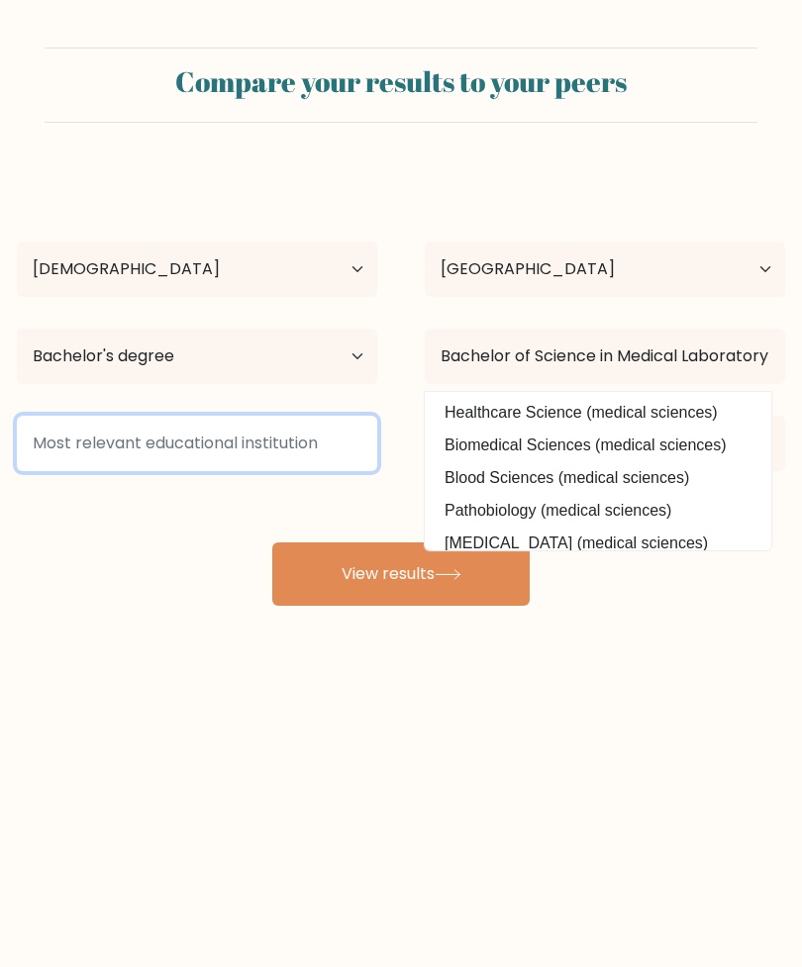
click at [299, 428] on input at bounding box center [197, 443] width 360 height 55
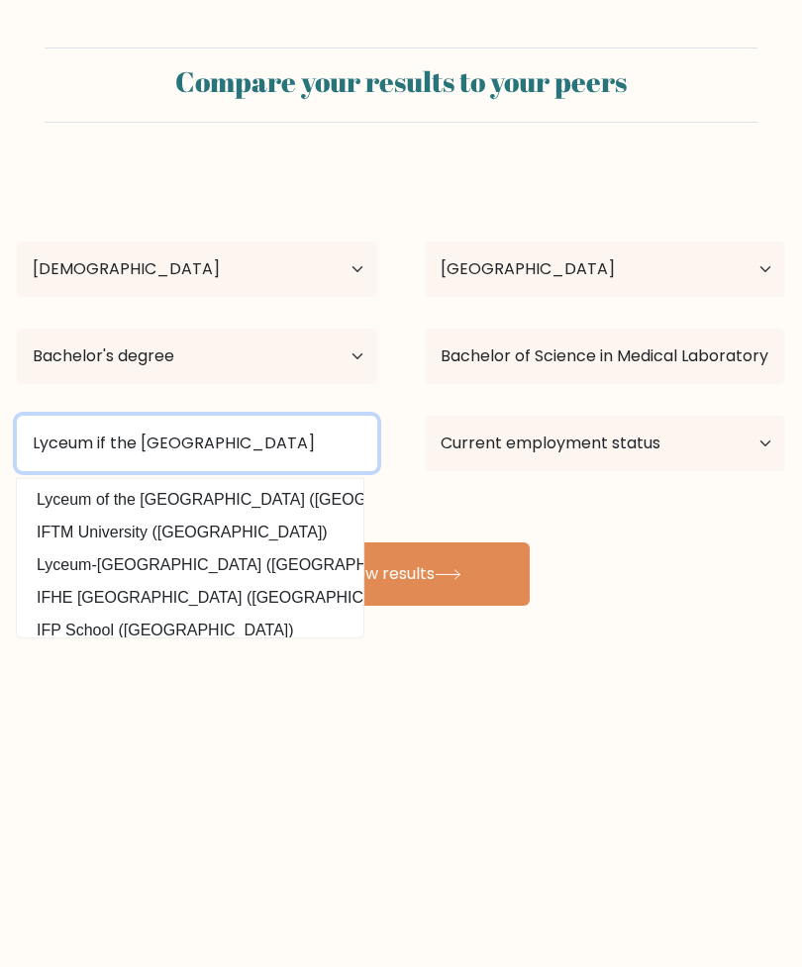
type input "Lyceum if the [GEOGRAPHIC_DATA]"
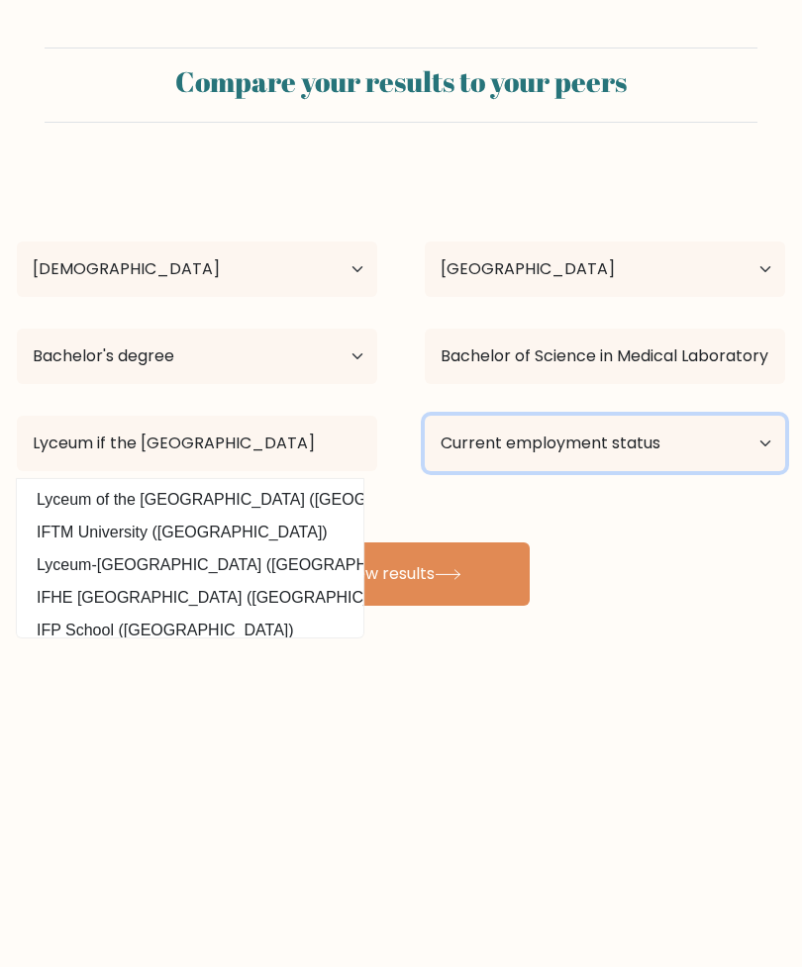
click at [598, 447] on select "Current employment status Employed Student Retired Other / prefer not to answer" at bounding box center [605, 443] width 360 height 55
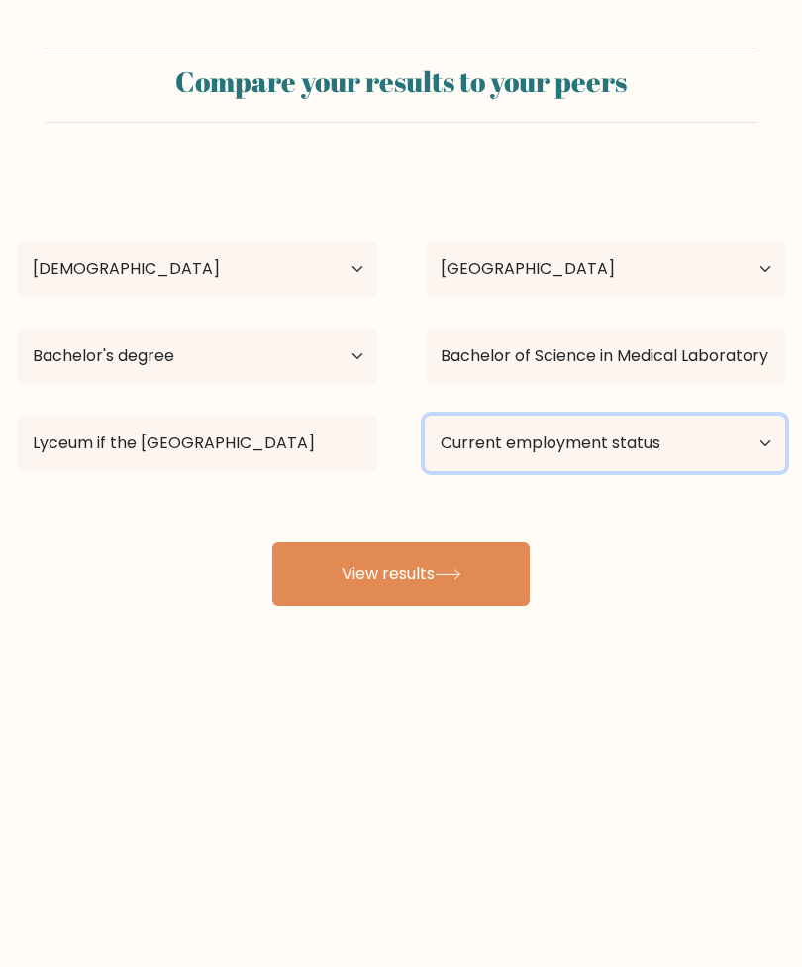
select select "student"
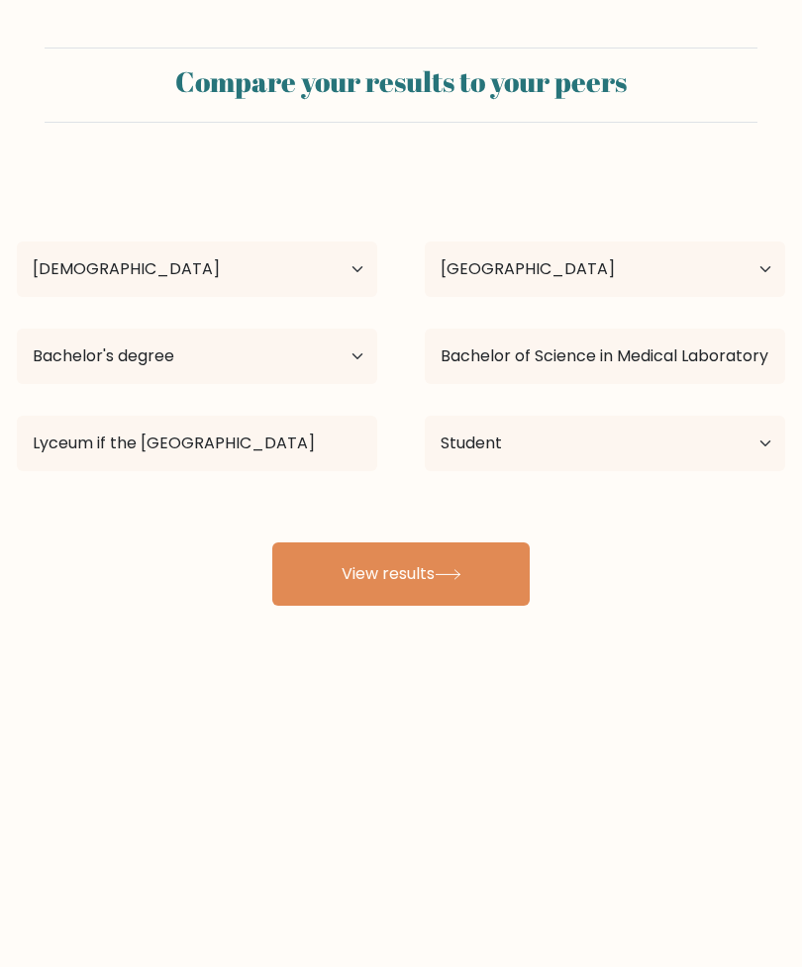
click at [492, 576] on button "View results" at bounding box center [400, 573] width 257 height 63
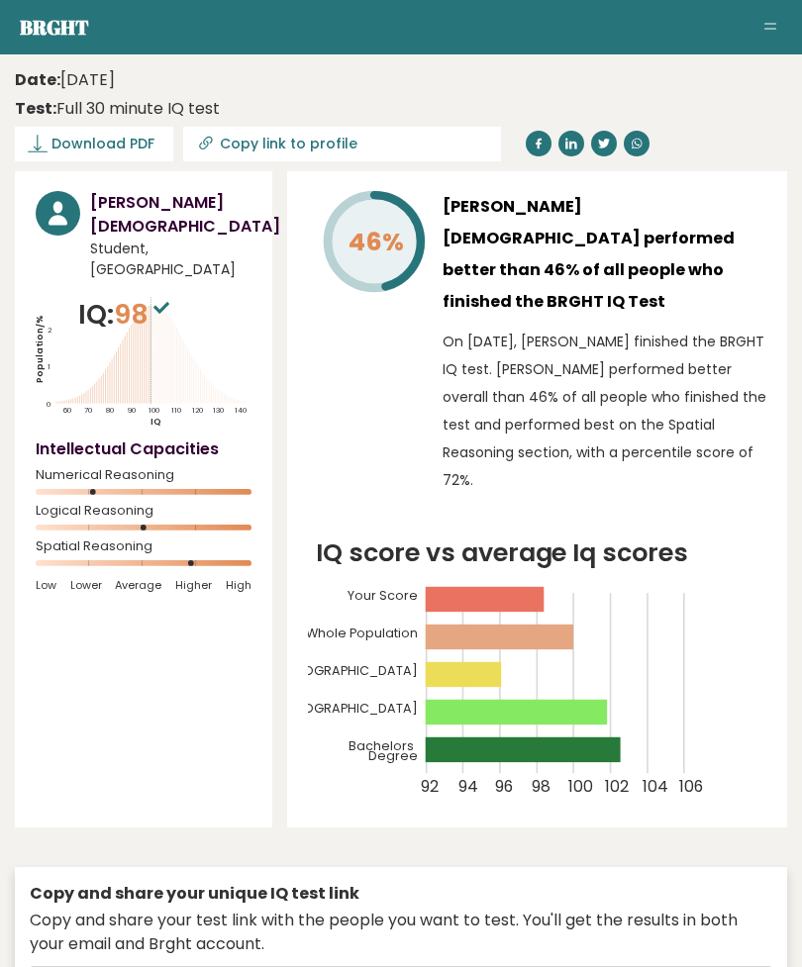
click at [154, 118] on div "Test: Full 30 minute IQ test" at bounding box center [117, 109] width 205 height 24
click at [139, 136] on span "Download PDF" at bounding box center [102, 144] width 103 height 21
